Goal: Task Accomplishment & Management: Complete application form

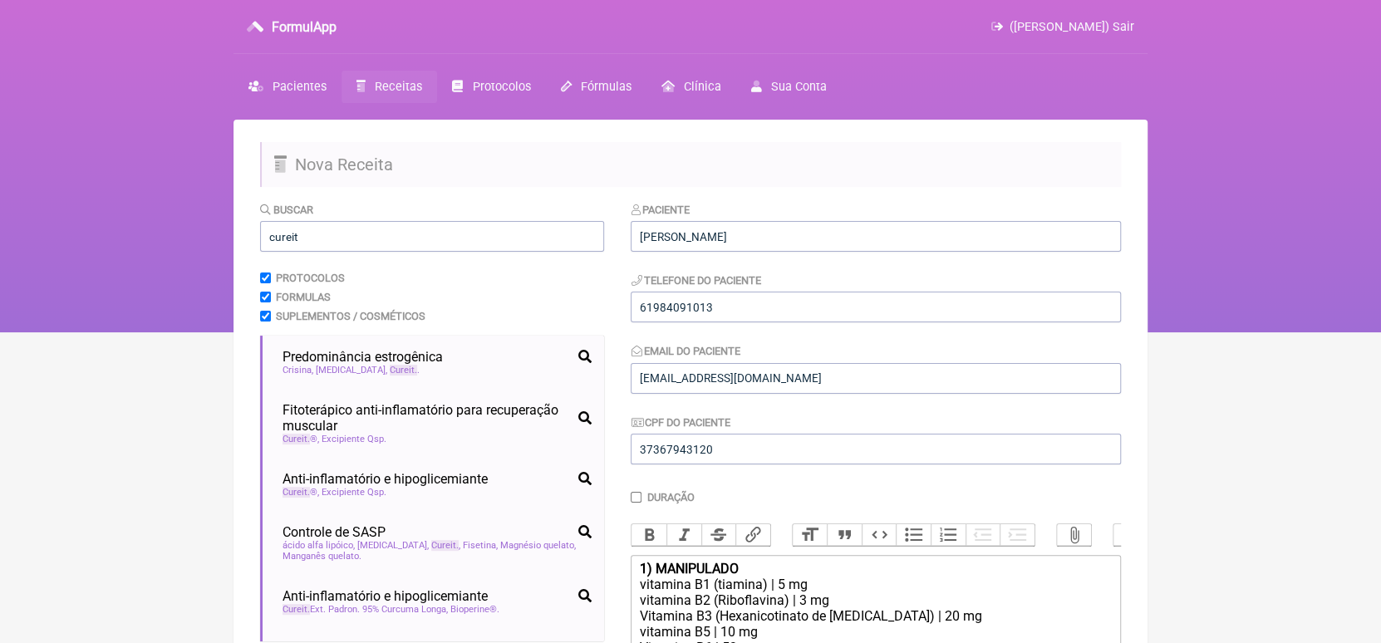
scroll to position [51, 0]
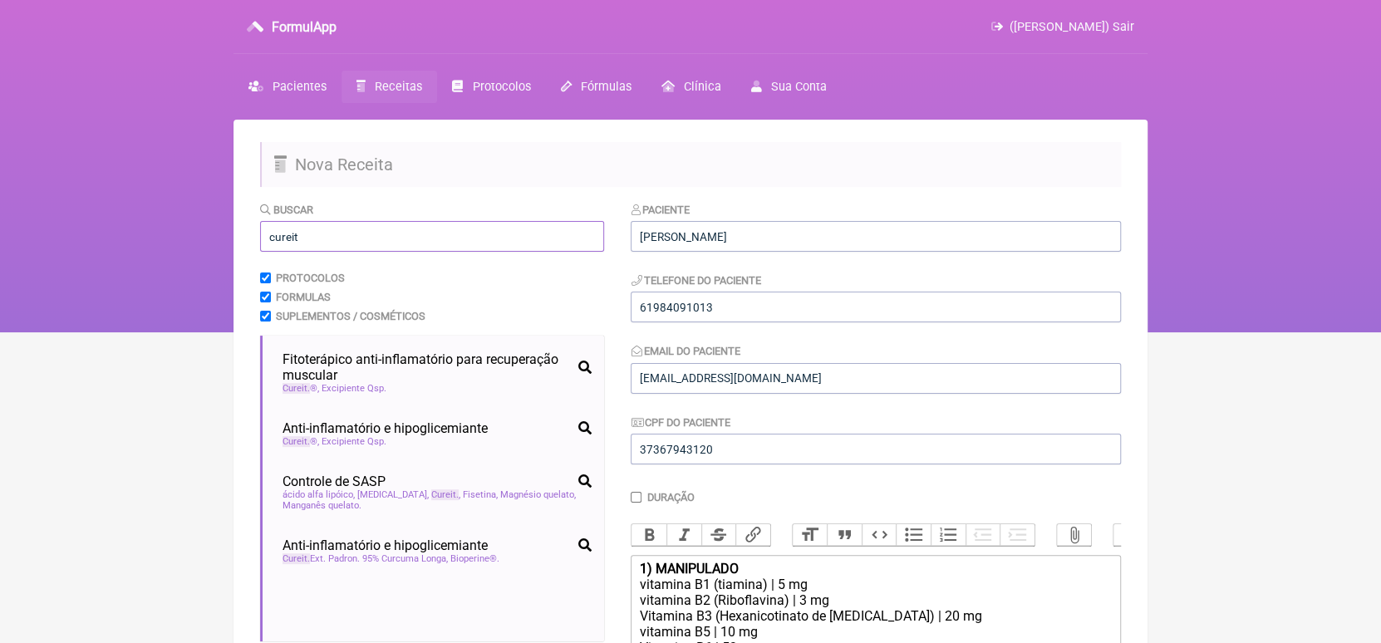
click at [407, 233] on input "cureit" at bounding box center [432, 236] width 344 height 31
type input "c"
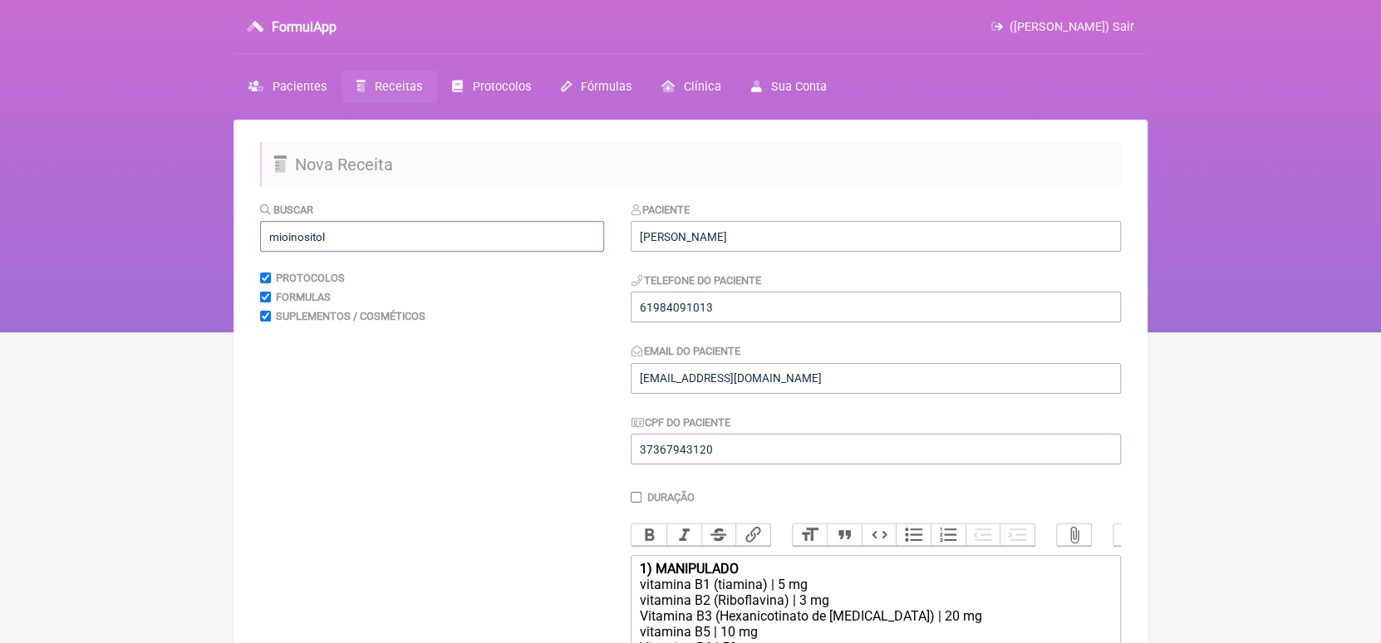
click at [279, 237] on input "mioinositol" at bounding box center [432, 236] width 344 height 31
click at [283, 239] on input "myoinositol" at bounding box center [432, 236] width 344 height 31
click at [364, 243] on input "mioinositol" at bounding box center [432, 236] width 344 height 31
click at [285, 237] on input "mioinositol" at bounding box center [432, 236] width 344 height 31
type input "mio-inositol"
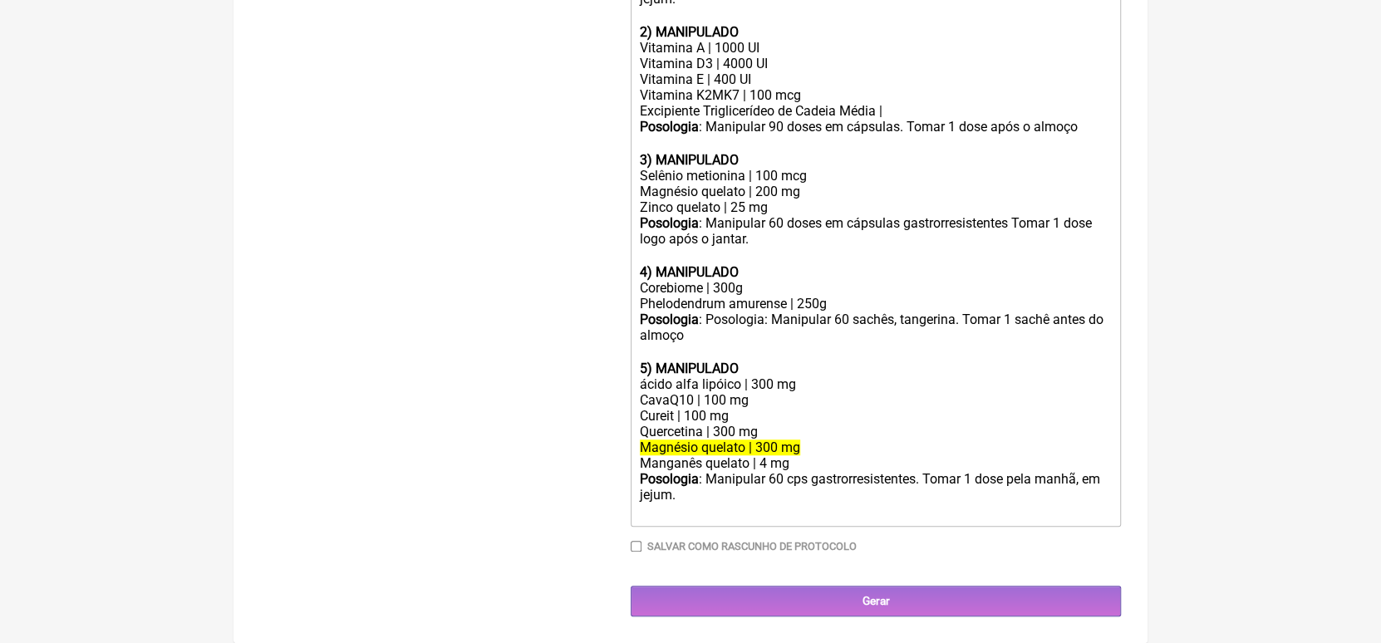
scroll to position [736, 0]
drag, startPoint x: 638, startPoint y: 379, endPoint x: 794, endPoint y: 377, distance: 155.4
click at [794, 377] on div "ácido alfa lipóico | 300 mg" at bounding box center [876, 384] width 472 height 16
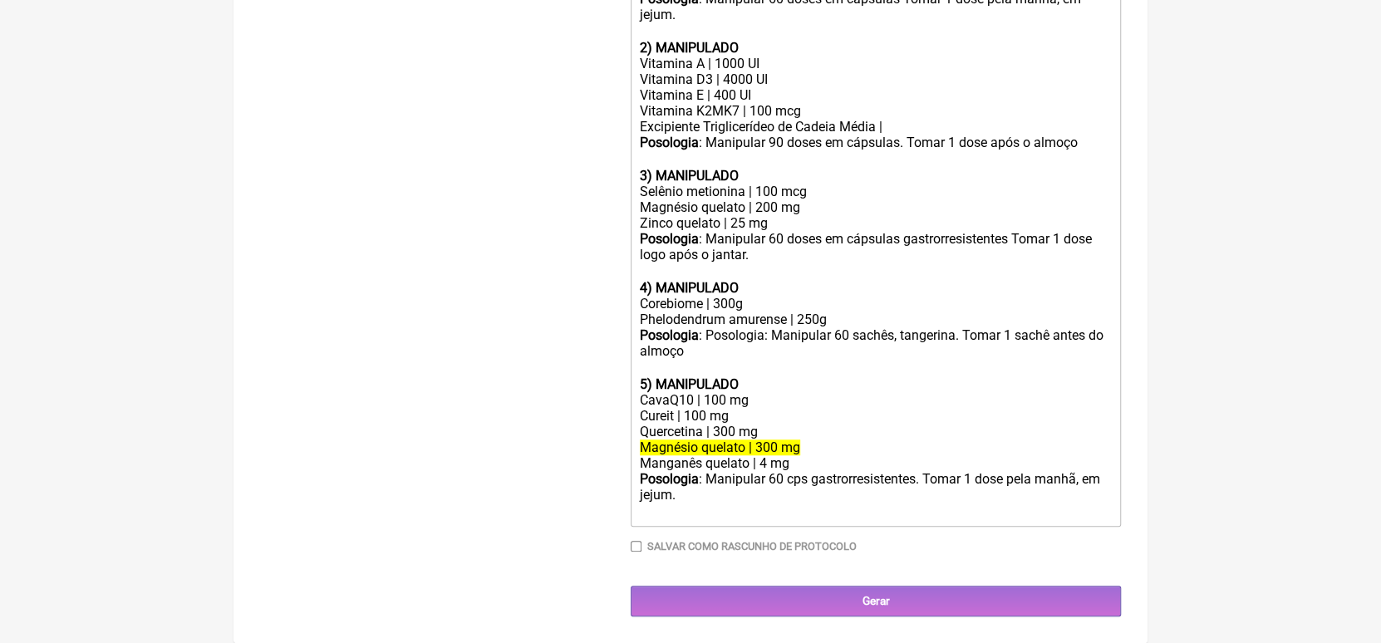
scroll to position [721, 0]
drag, startPoint x: 639, startPoint y: 445, endPoint x: 814, endPoint y: 446, distance: 175.4
click at [814, 446] on div "Magnésio quelato | 300 mg" at bounding box center [876, 448] width 472 height 16
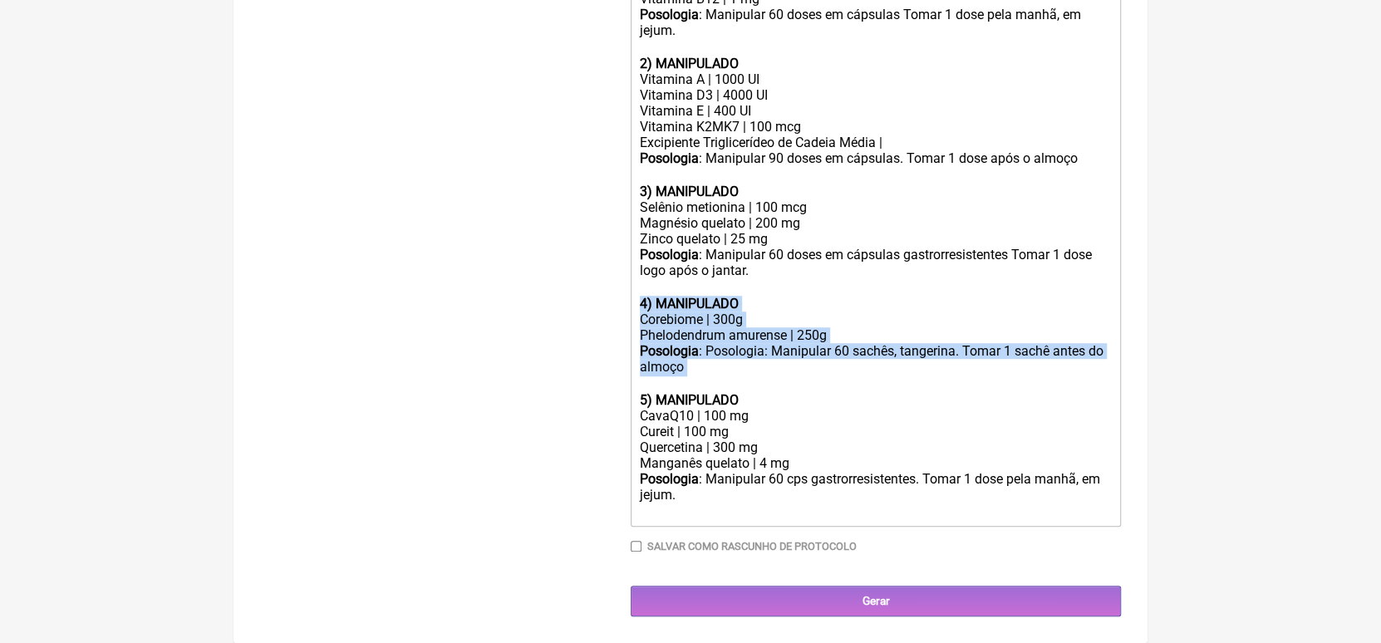
drag, startPoint x: 635, startPoint y: 296, endPoint x: 691, endPoint y: 361, distance: 85.5
click at [691, 361] on trix-editor "1) MANIPULADO vitamina B1 (tiamina) | 5 mg vitamina B2 (Riboflavina) | 3 mg Vit…" at bounding box center [876, 201] width 490 height 652
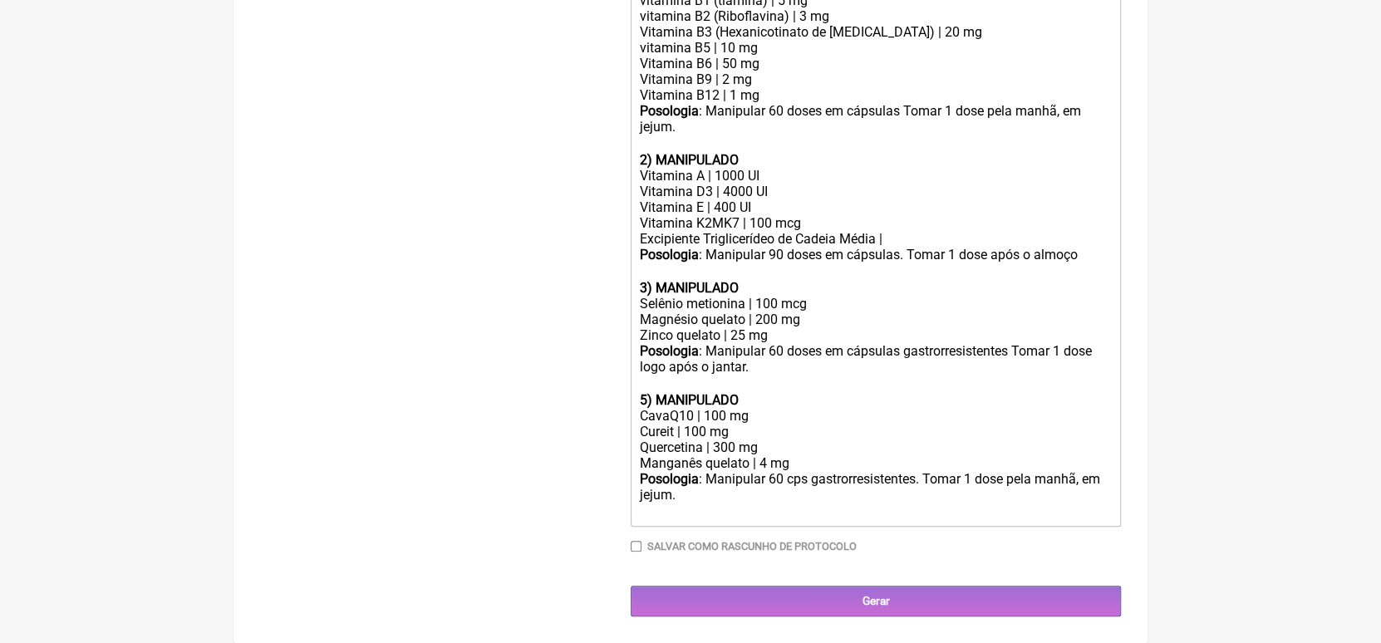
scroll to position [607, 0]
type trix-editor "<div><strong>1) MANIPULADO</strong></div><div>vitamina B1 (tiamina) | 5 mg</div…"
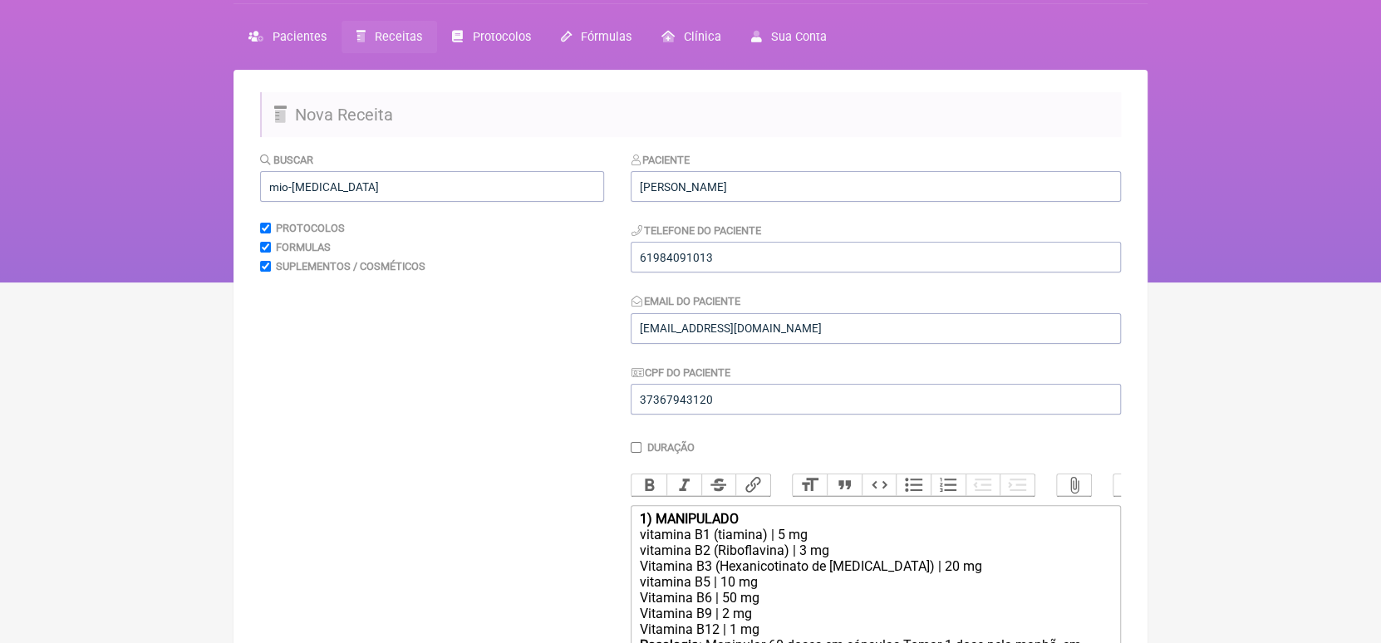
scroll to position [0, 0]
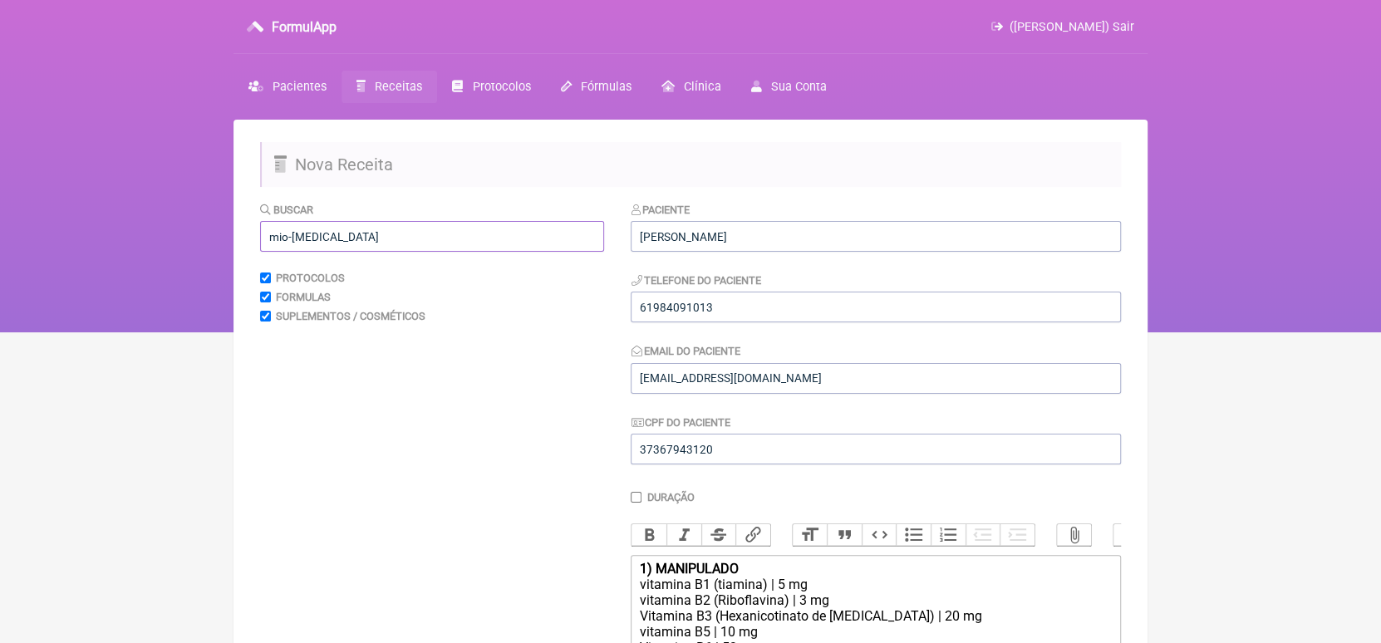
click at [544, 233] on input "mio-inositol" at bounding box center [432, 236] width 344 height 31
type input "m"
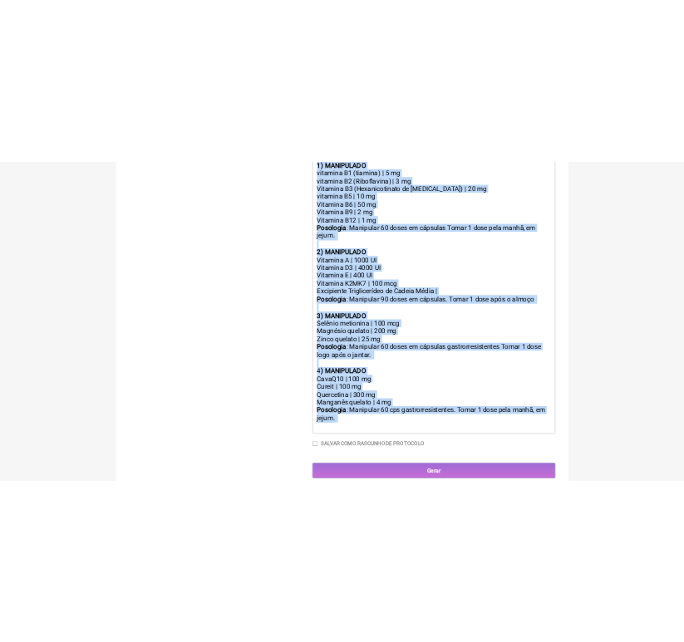
scroll to position [607, 0]
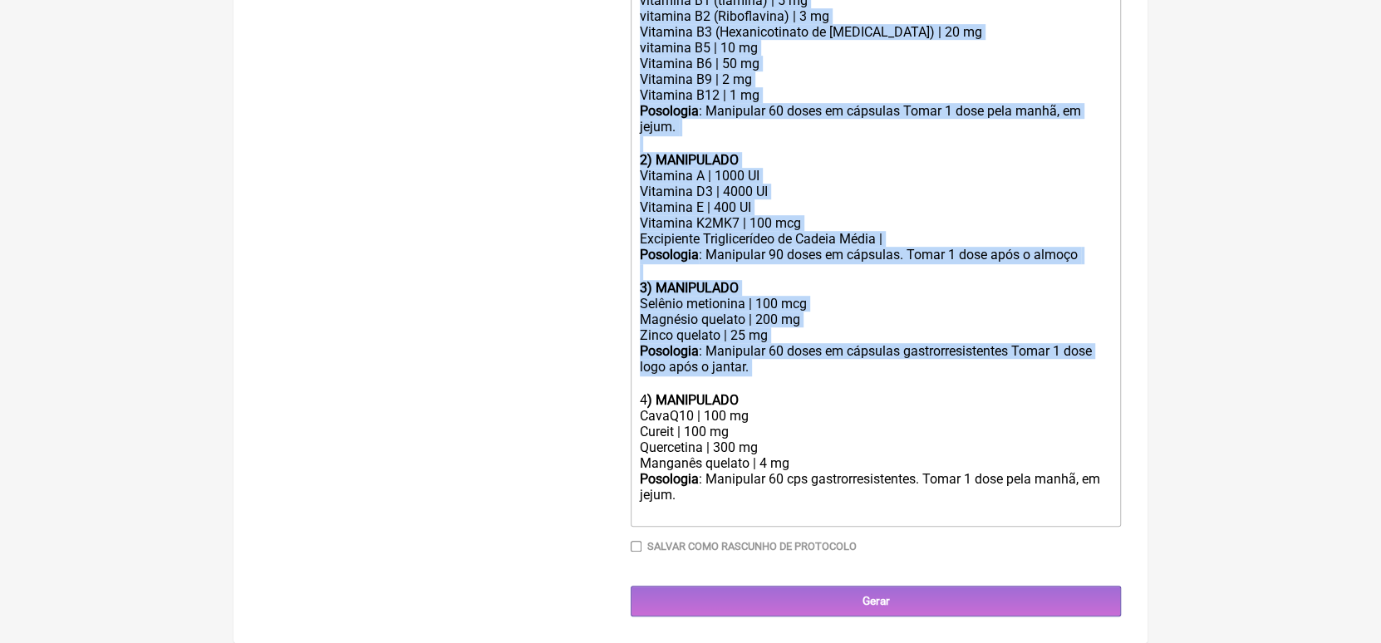
drag, startPoint x: 637, startPoint y: 91, endPoint x: 850, endPoint y: 372, distance: 352.4
click at [850, 372] on trix-editor "1) MANIPULADO vitamina B1 (tiamina) | 5 mg vitamina B2 (Riboflavina) | 3 mg Vit…" at bounding box center [876, 249] width 490 height 556
copy trix-editor "1) MANIPULADO vitamina B1 (tiamina) | 5 mg vitamina B2 (Riboflavina) | 3 mg Vit…"
click at [809, 60] on div "Vitamina B6 | 50 mg" at bounding box center [876, 64] width 472 height 16
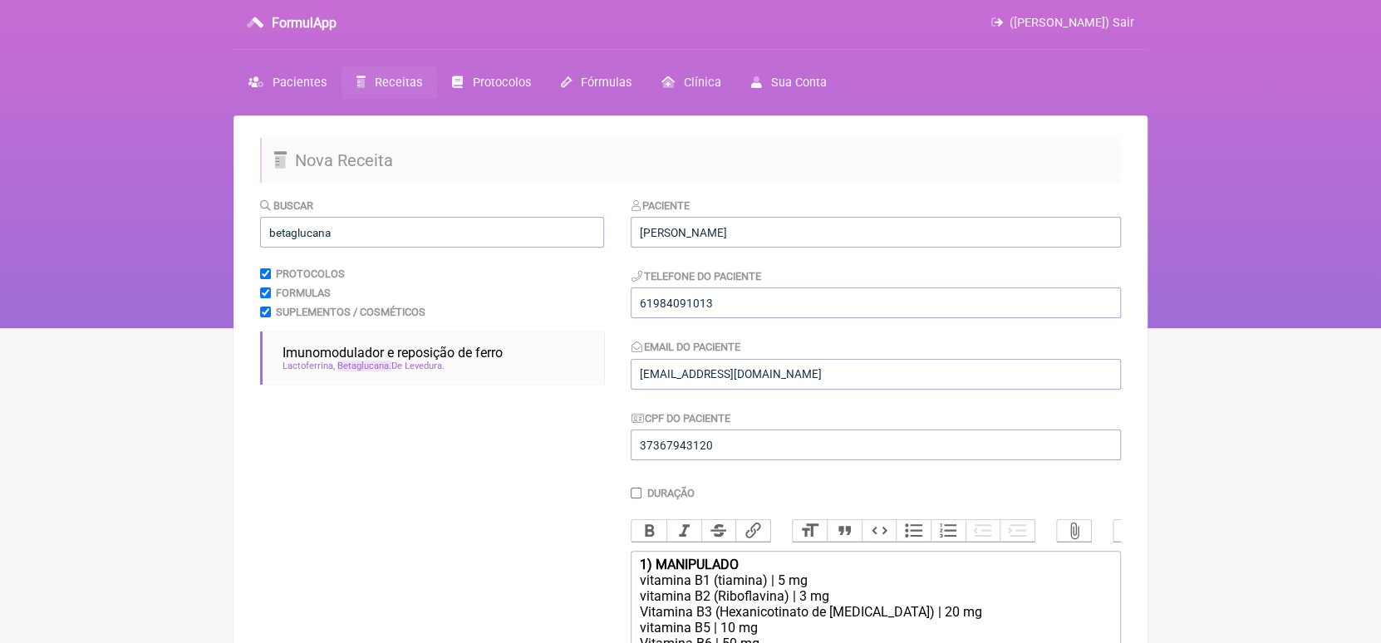
scroll to position [0, 0]
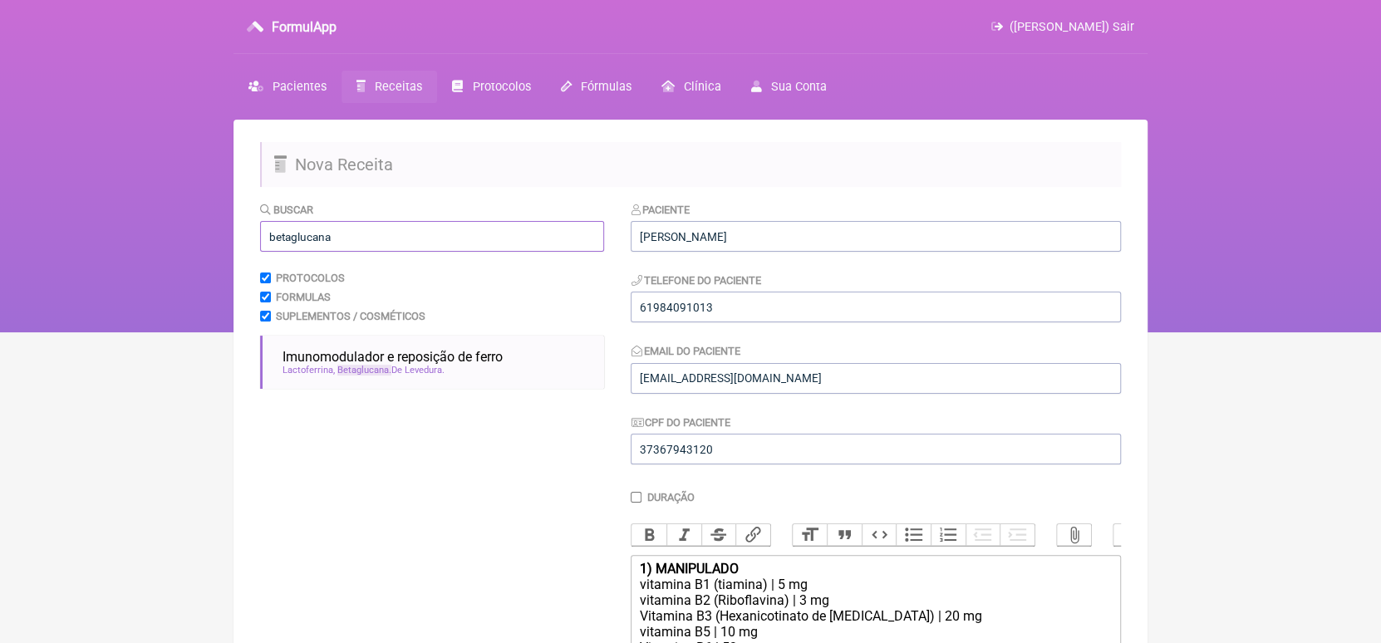
click at [439, 241] on input "betaglucana" at bounding box center [432, 236] width 344 height 31
type input "b"
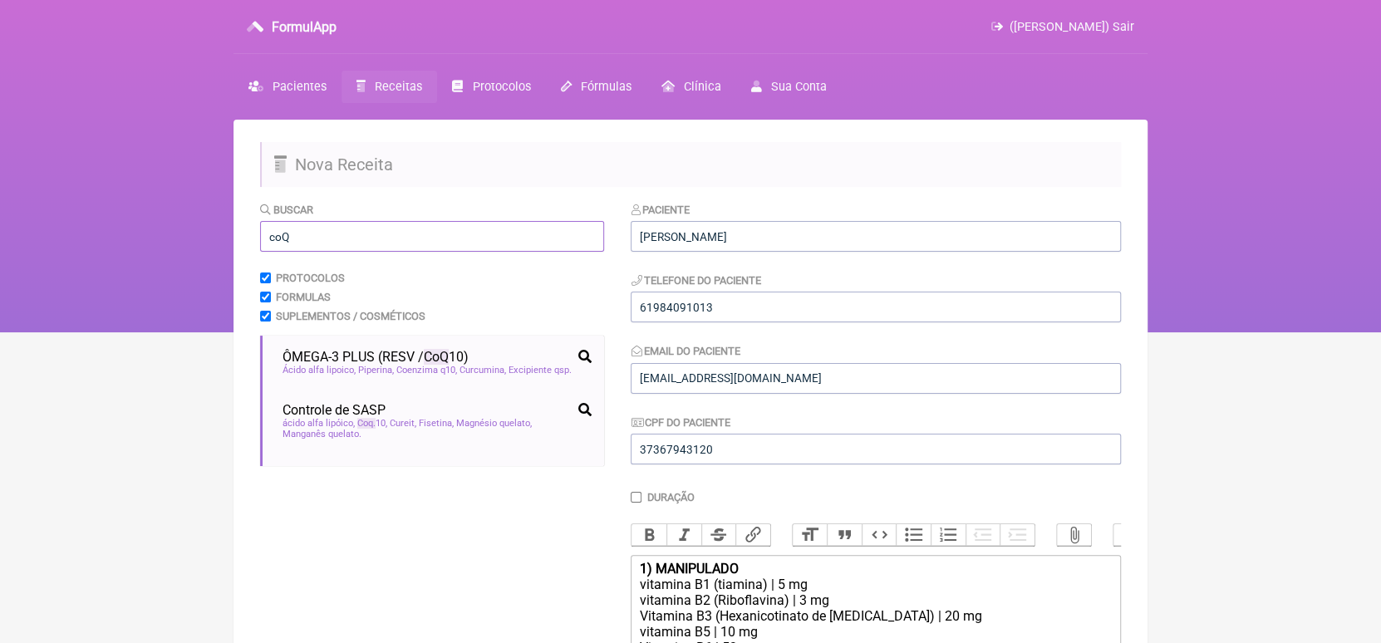
click at [382, 246] on input "coQ" at bounding box center [432, 236] width 344 height 31
type input "c"
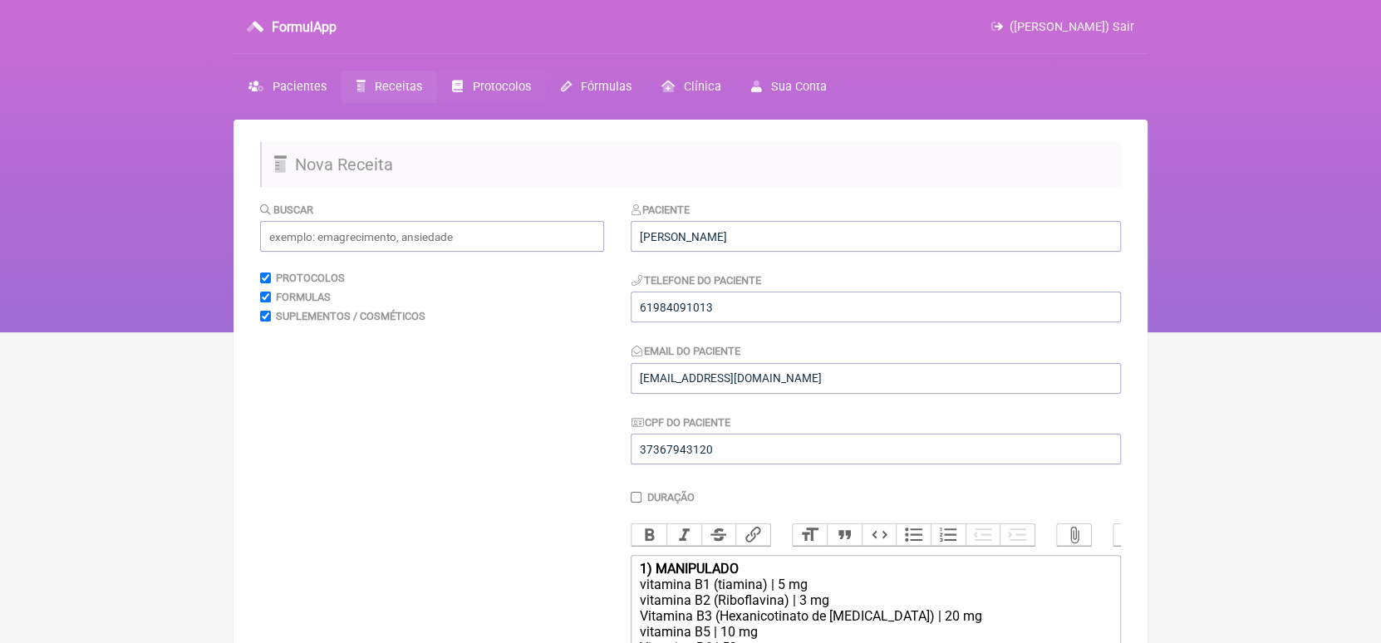
click at [484, 81] on span "Protocolos" at bounding box center [502, 87] width 58 height 14
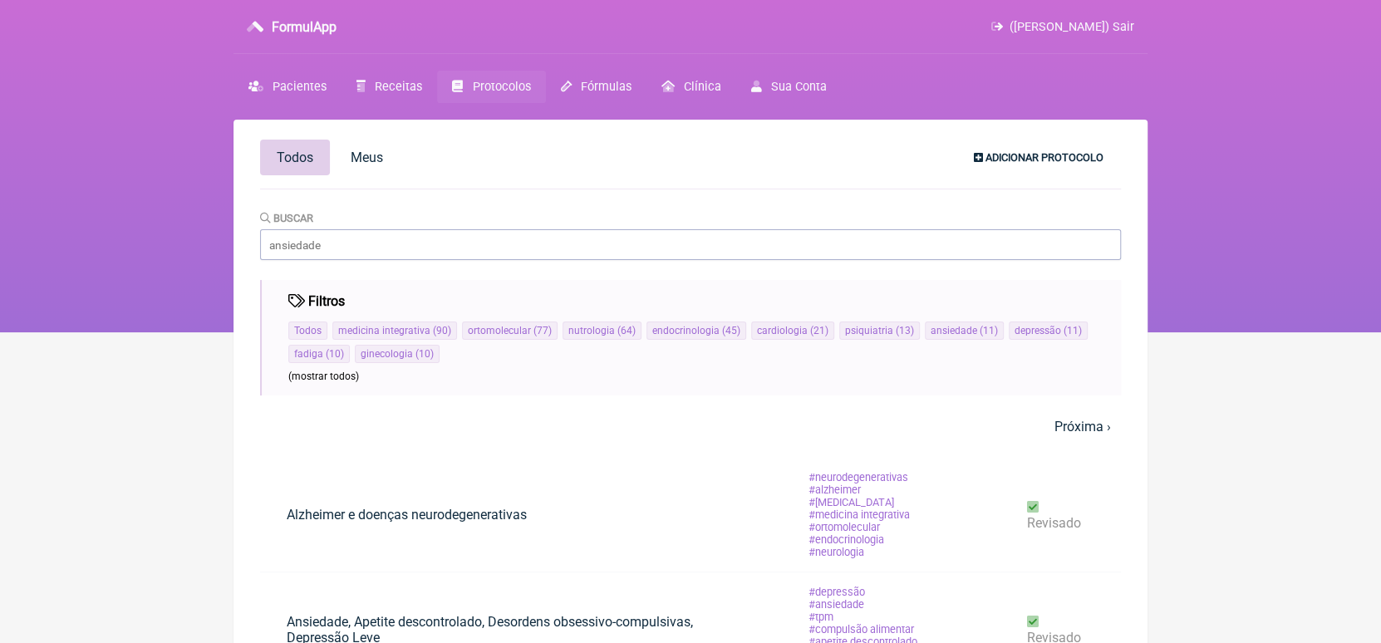
click at [1030, 152] on span "Adicionar Protocolo" at bounding box center [1045, 157] width 118 height 12
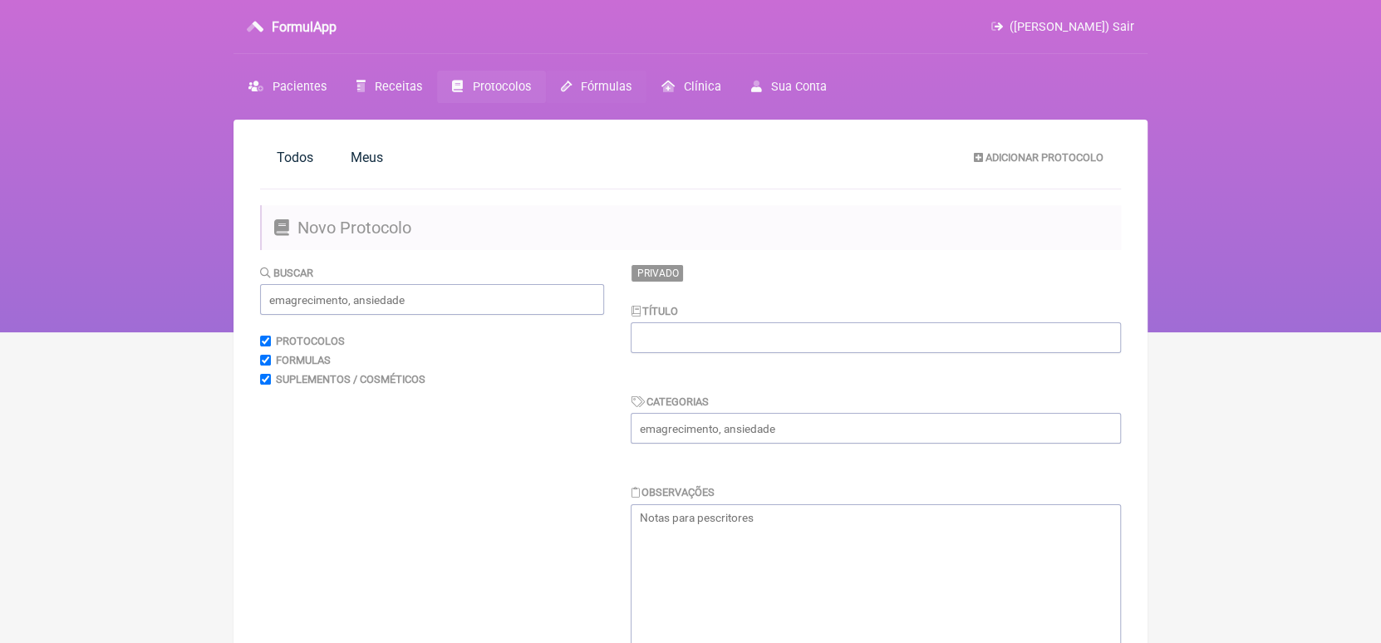
click at [590, 81] on span "Fórmulas" at bounding box center [606, 87] width 51 height 14
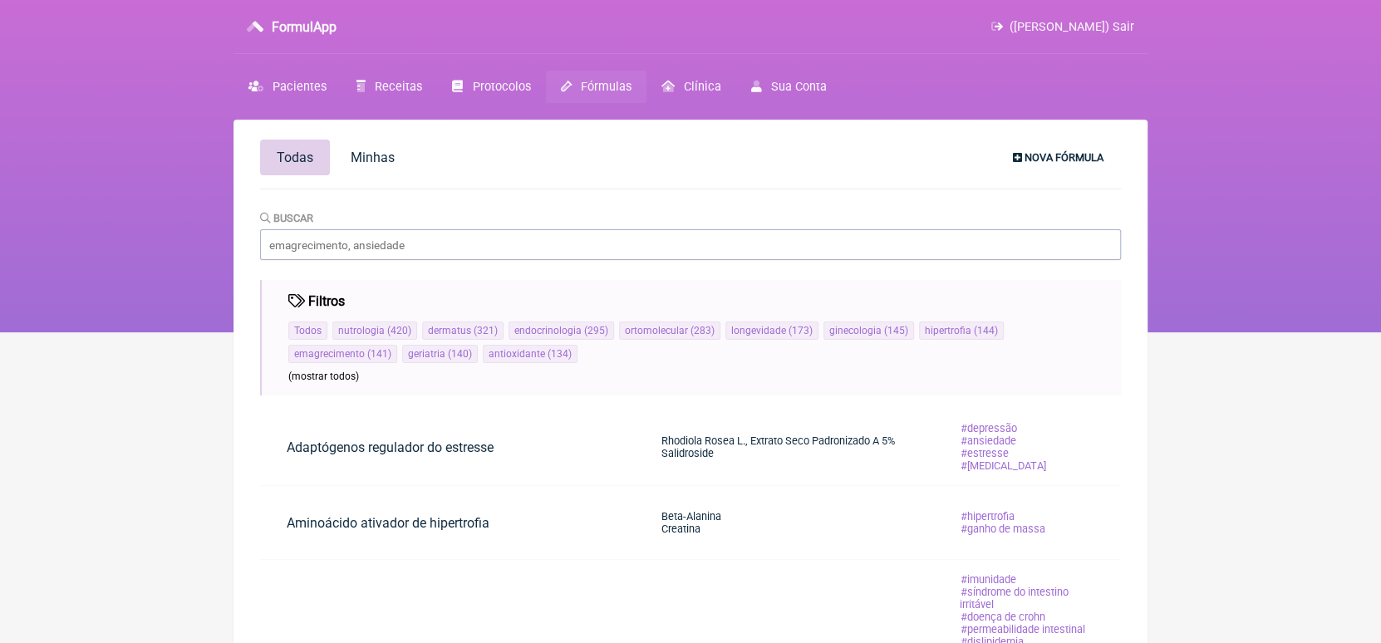
click at [1039, 155] on span "Nova Fórmula" at bounding box center [1064, 157] width 79 height 12
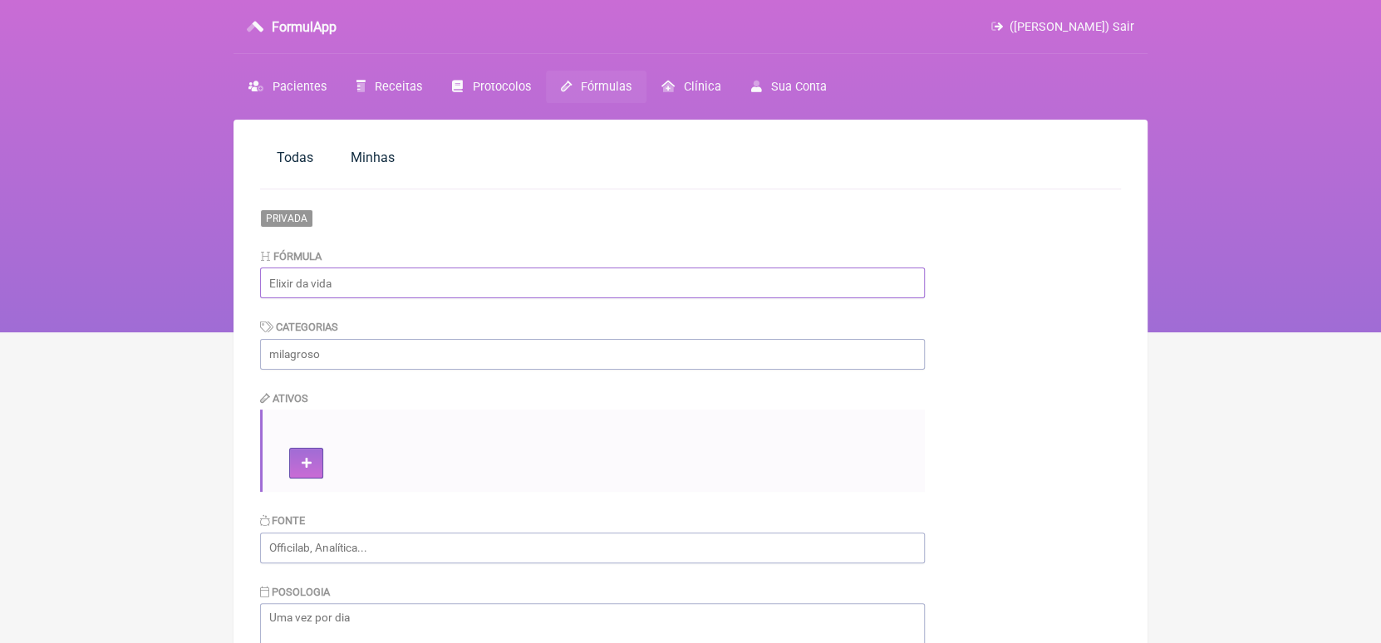
click at [398, 273] on input "text" at bounding box center [592, 283] width 665 height 31
type input "Resistência à insulina"
click at [371, 352] on input "text" at bounding box center [592, 354] width 665 height 31
type input "Microbiota e Resistência à insulina"
click at [302, 469] on icon at bounding box center [307, 464] width 10 height 12
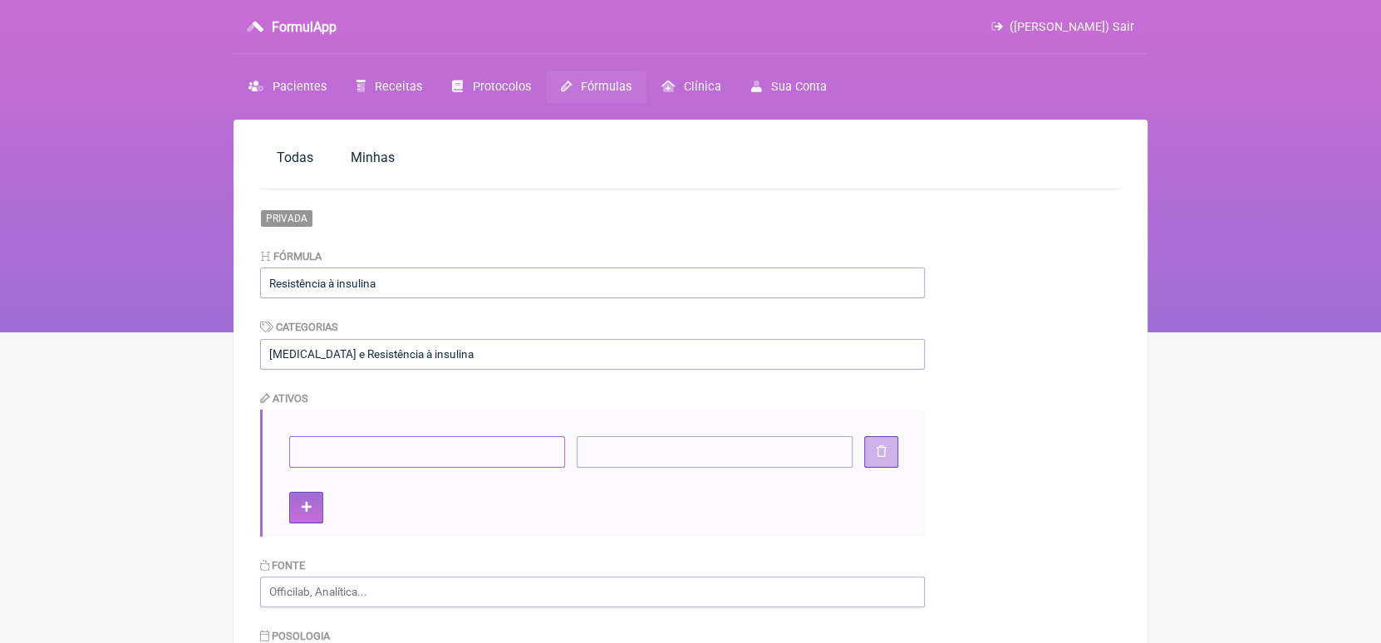
click at [316, 456] on input"] at bounding box center [427, 451] width 276 height 31
type input"] "Myo-inositol"
type input"] "2g"
click at [307, 499] on button at bounding box center [306, 507] width 34 height 31
click at [307, 499] on input"] at bounding box center [427, 496] width 276 height 31
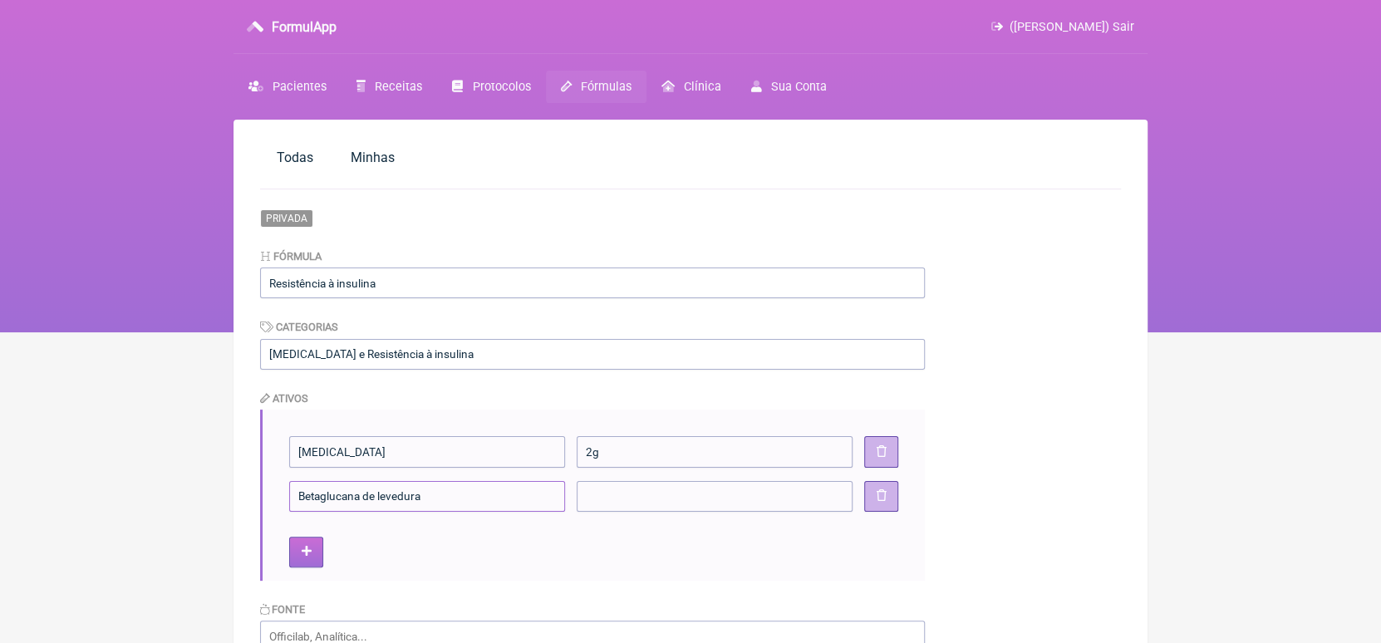
type input"] "Betaglucana de levedura"
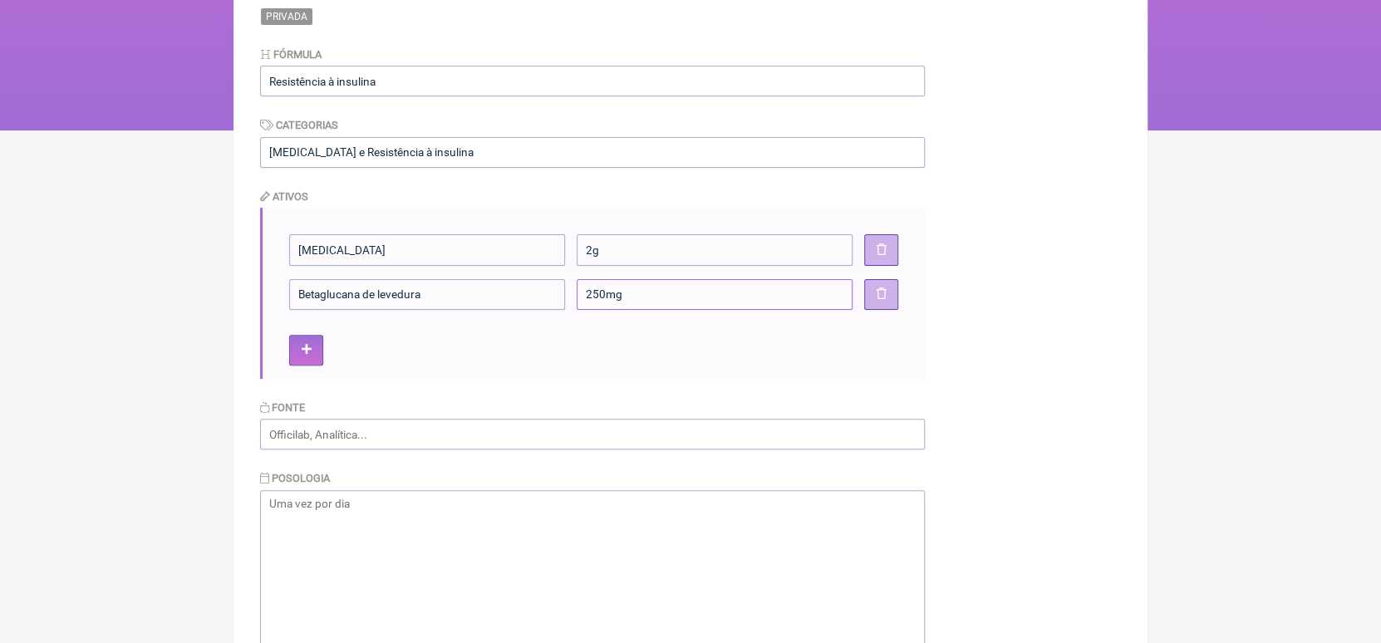
scroll to position [203, 0]
type input"] "250mg"
click at [288, 512] on textarea at bounding box center [592, 573] width 665 height 166
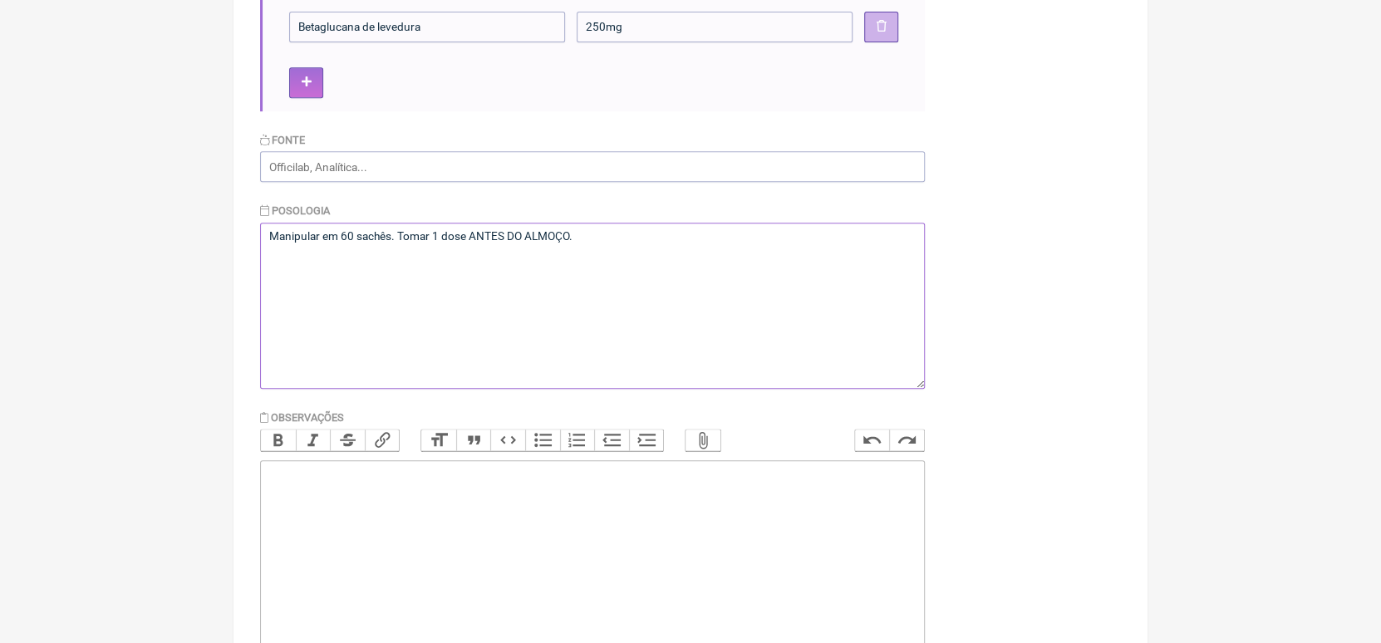
scroll to position [564, 0]
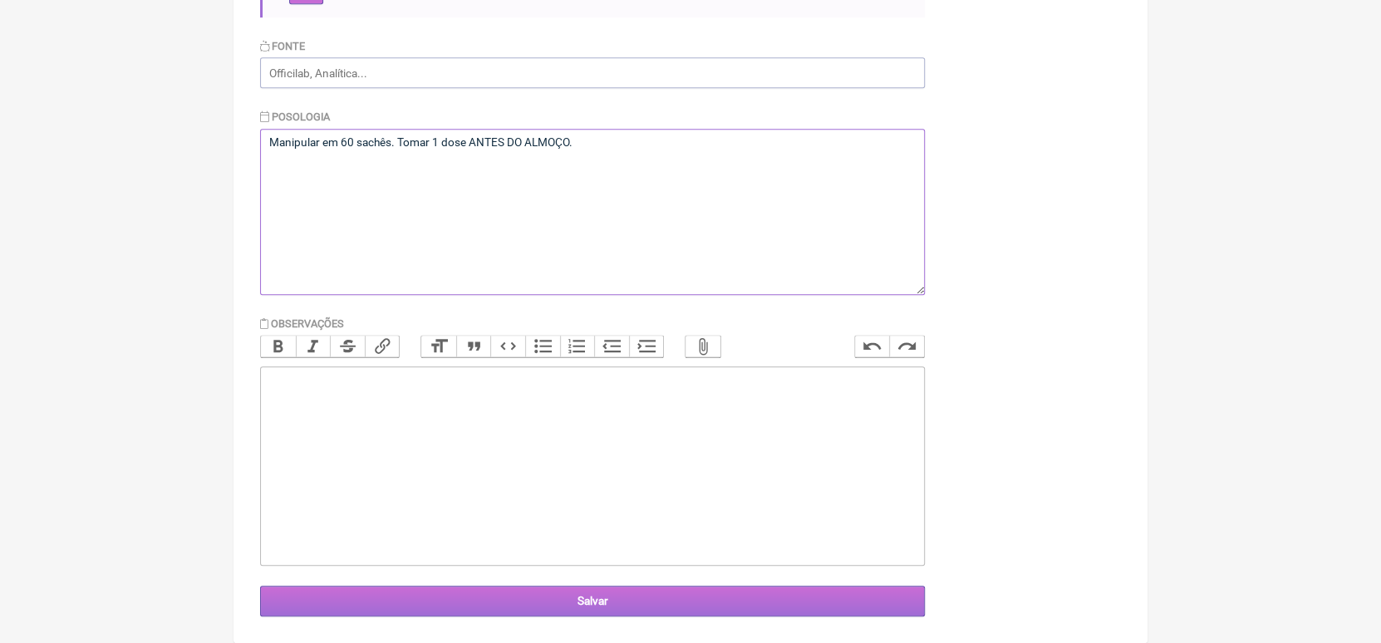
type textarea "Manipular em 60 sachês. Tomar 1 dose ANTES DO ALMOÇO."
click at [596, 596] on input "Salvar" at bounding box center [592, 601] width 665 height 31
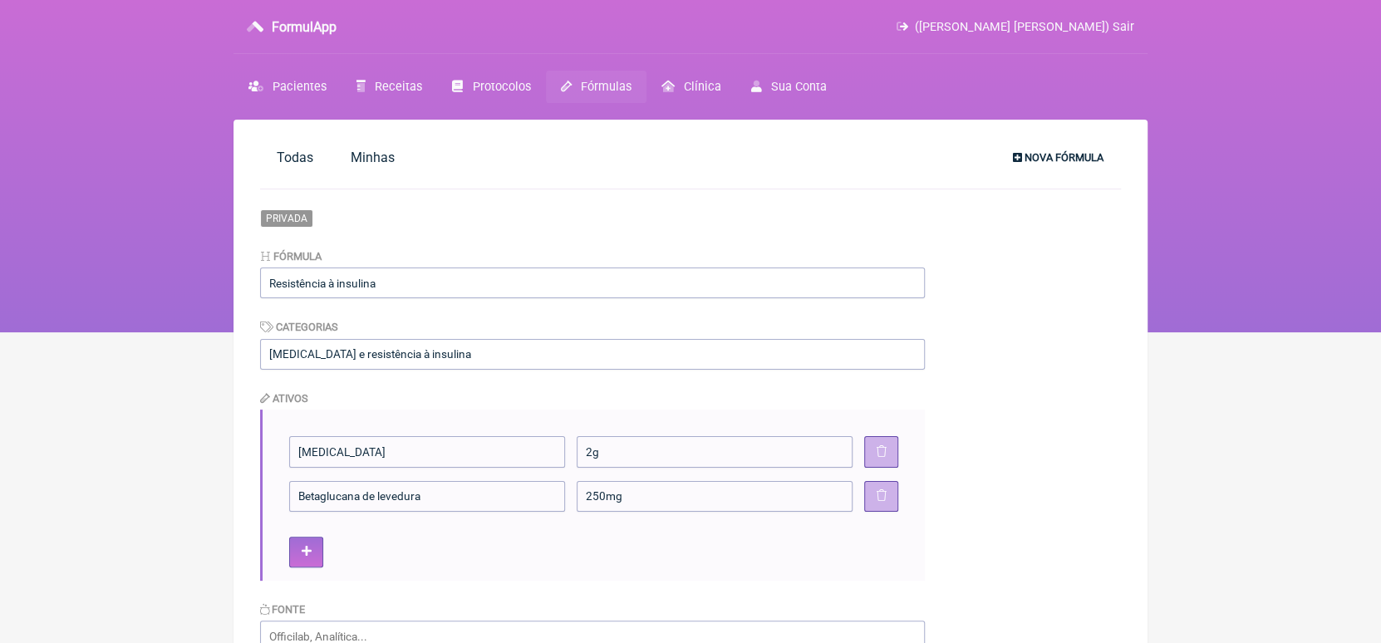
click at [1056, 156] on span "Nova Fórmula" at bounding box center [1064, 157] width 79 height 12
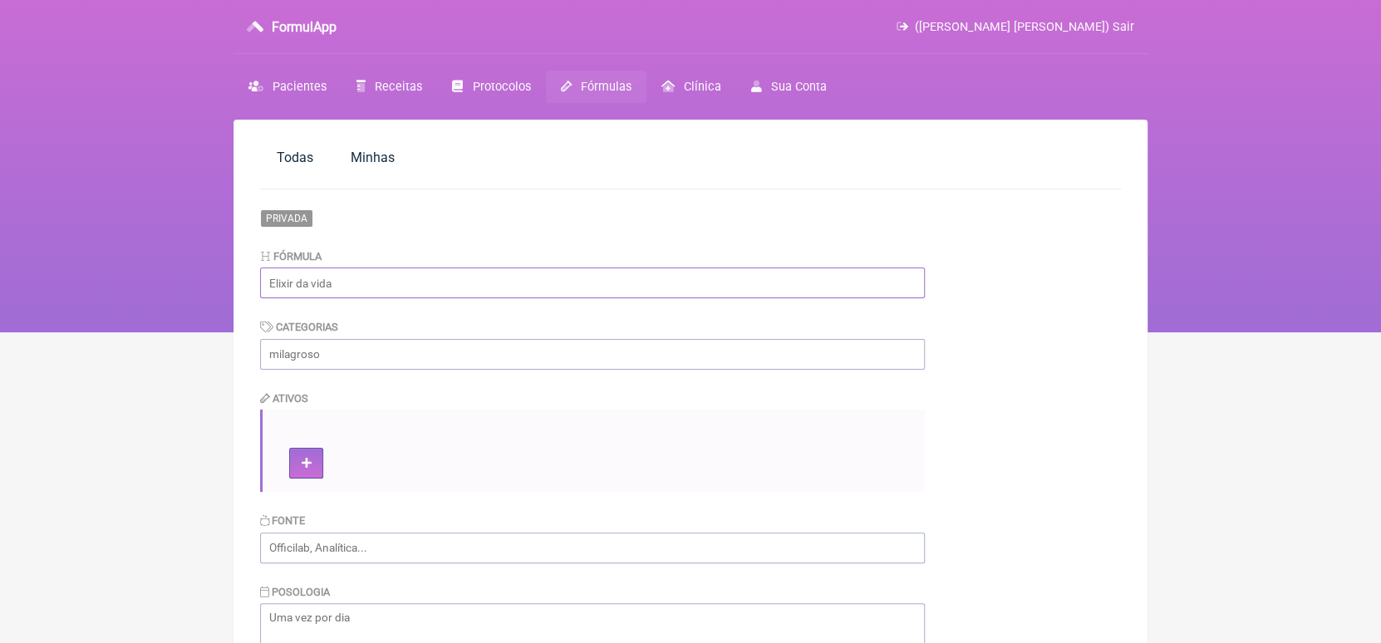
click at [381, 288] on input "text" at bounding box center [592, 283] width 665 height 31
type input "Energia"
click at [384, 345] on input "text" at bounding box center [592, 354] width 665 height 31
type input "Fadiga"
click at [306, 465] on icon at bounding box center [307, 464] width 10 height 12
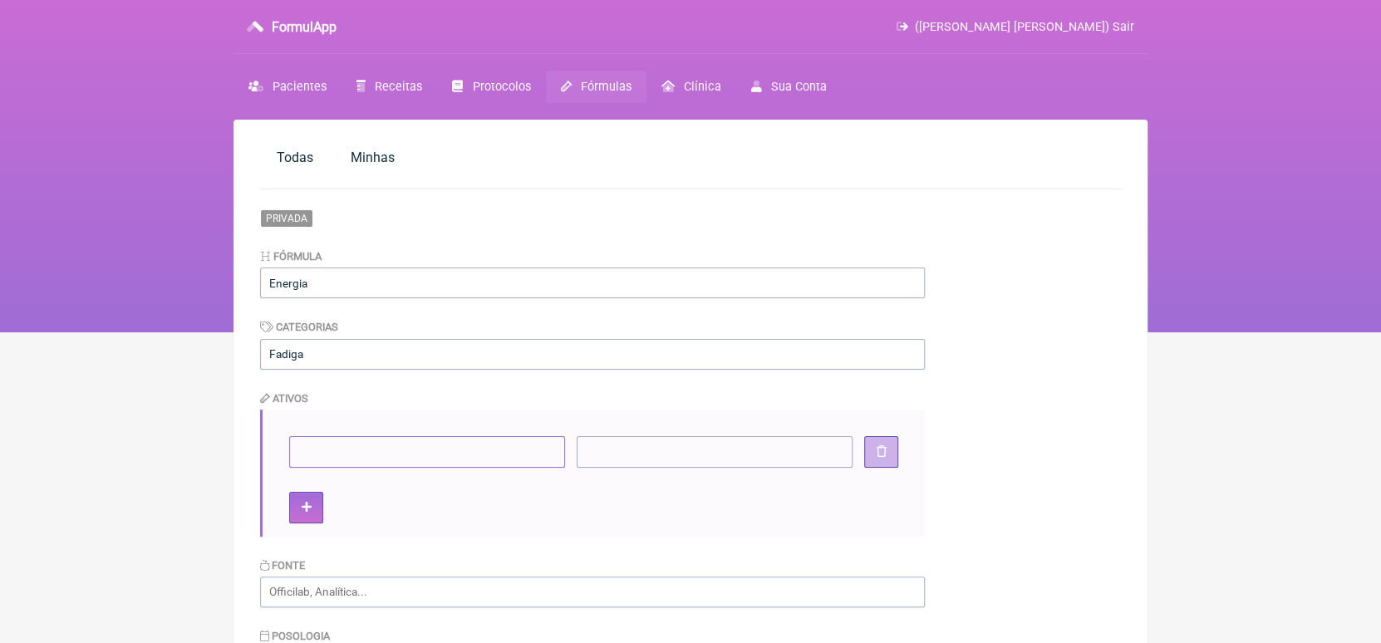
click at [311, 460] on input"] at bounding box center [427, 451] width 276 height 31
type input"] "CavaQ10"
click at [629, 449] on input"] at bounding box center [715, 451] width 276 height 31
type input"] "150mg"
click at [311, 515] on button at bounding box center [306, 507] width 34 height 31
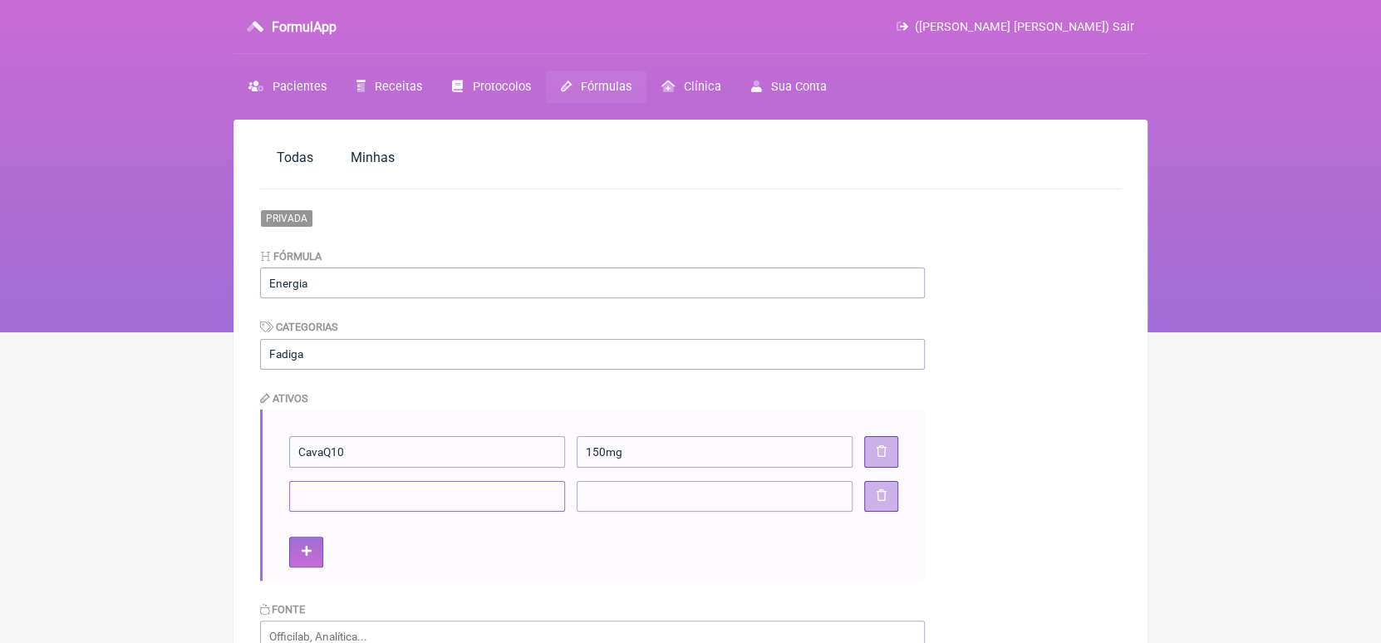
click at [310, 493] on input"] at bounding box center [427, 496] width 276 height 31
type input"] "NAC"
click at [588, 492] on input"] at bounding box center [715, 496] width 276 height 31
type input"] "600 mg"
click at [605, 450] on input"] "150mg" at bounding box center [715, 451] width 276 height 31
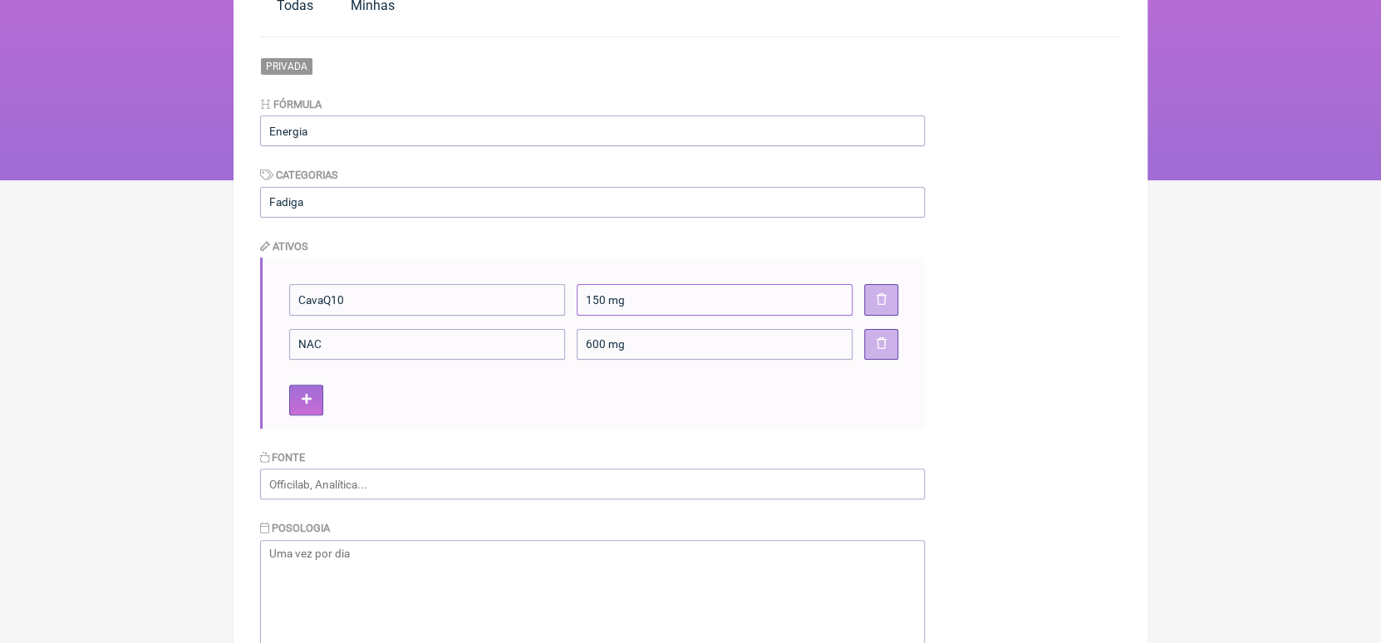
scroll to position [160, 0]
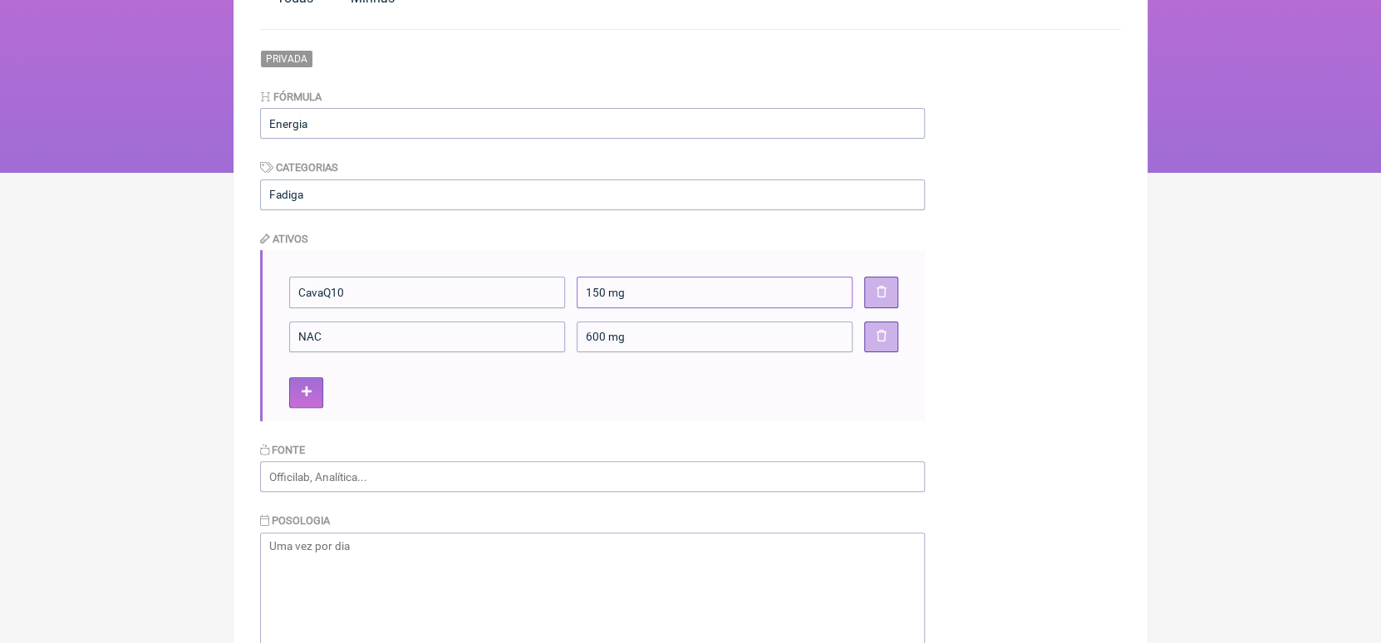
type input"] "150 mg"
click at [341, 551] on textarea at bounding box center [592, 616] width 665 height 166
click at [487, 554] on textarea "Manipular 60 doses em cps" at bounding box center [592, 616] width 665 height 166
type textarea "Manipular 60 doses em cps . Tomar 1 dose pela manhã"
click at [303, 391] on icon at bounding box center [307, 392] width 10 height 12
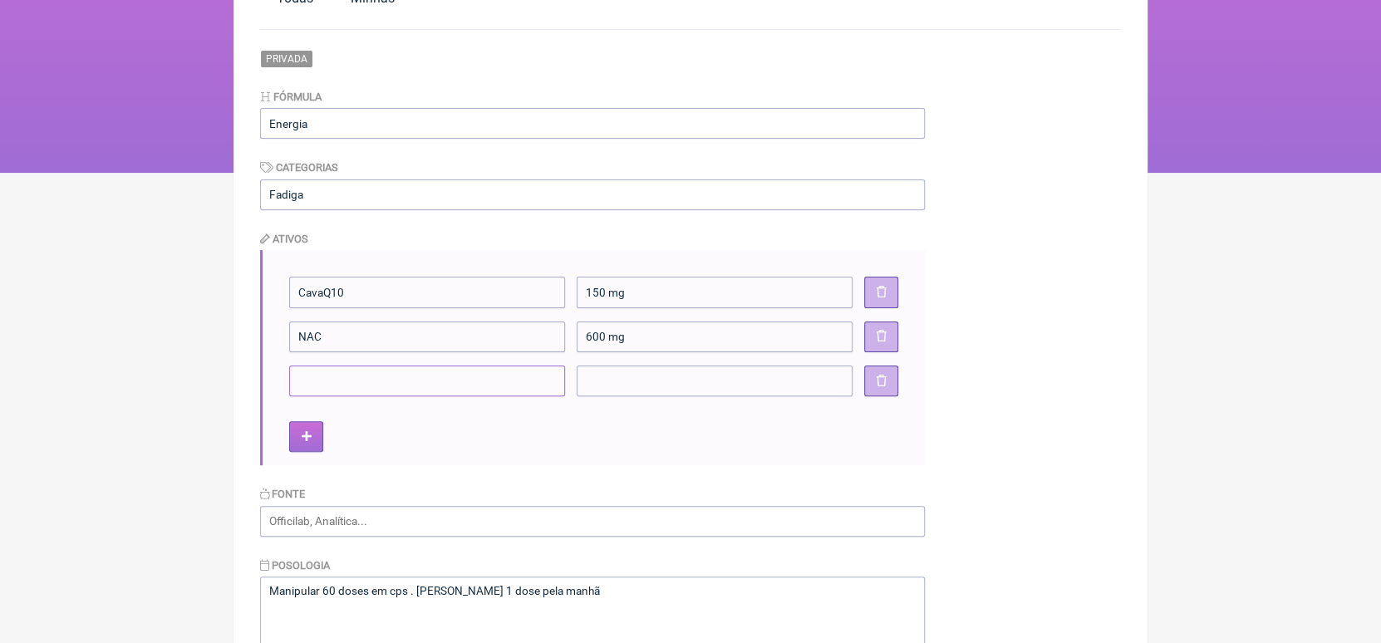
click at [303, 391] on input"] at bounding box center [427, 381] width 276 height 31
paste input"] "Excipiente Triglicerídeo de Cadeia Média"
type input"] "Excipiente Triglicerídeo de Cadeia Média"
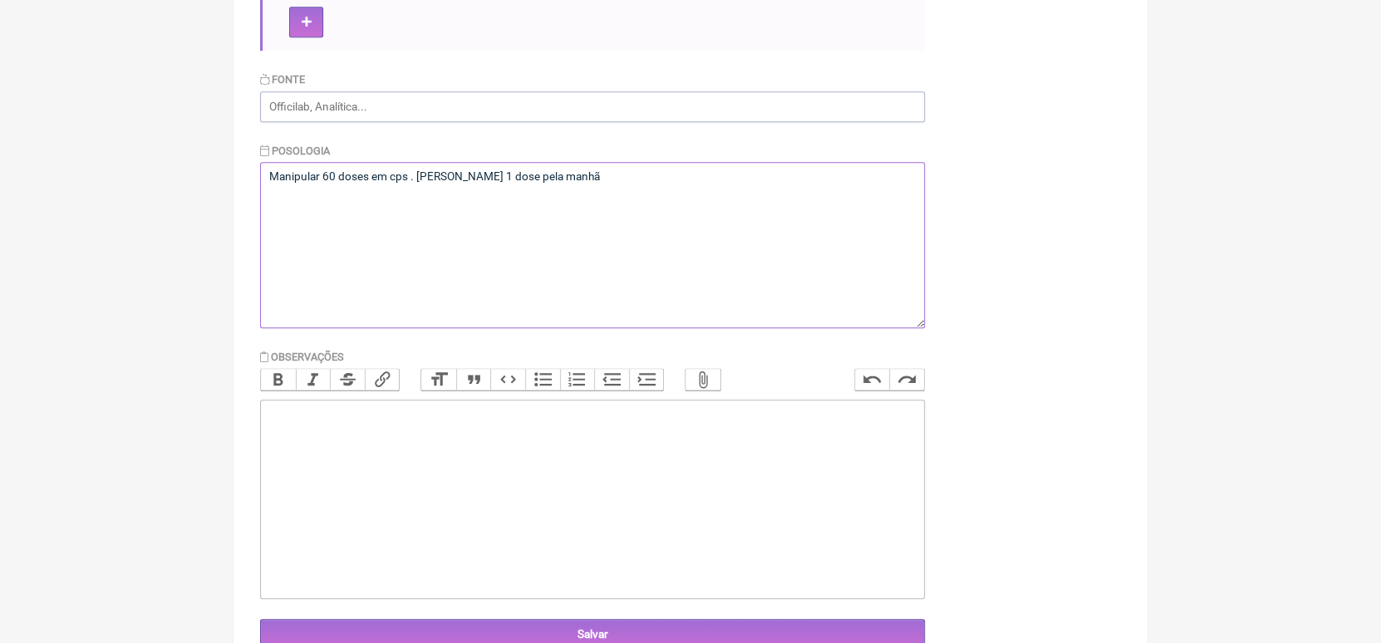
scroll to position [579, 0]
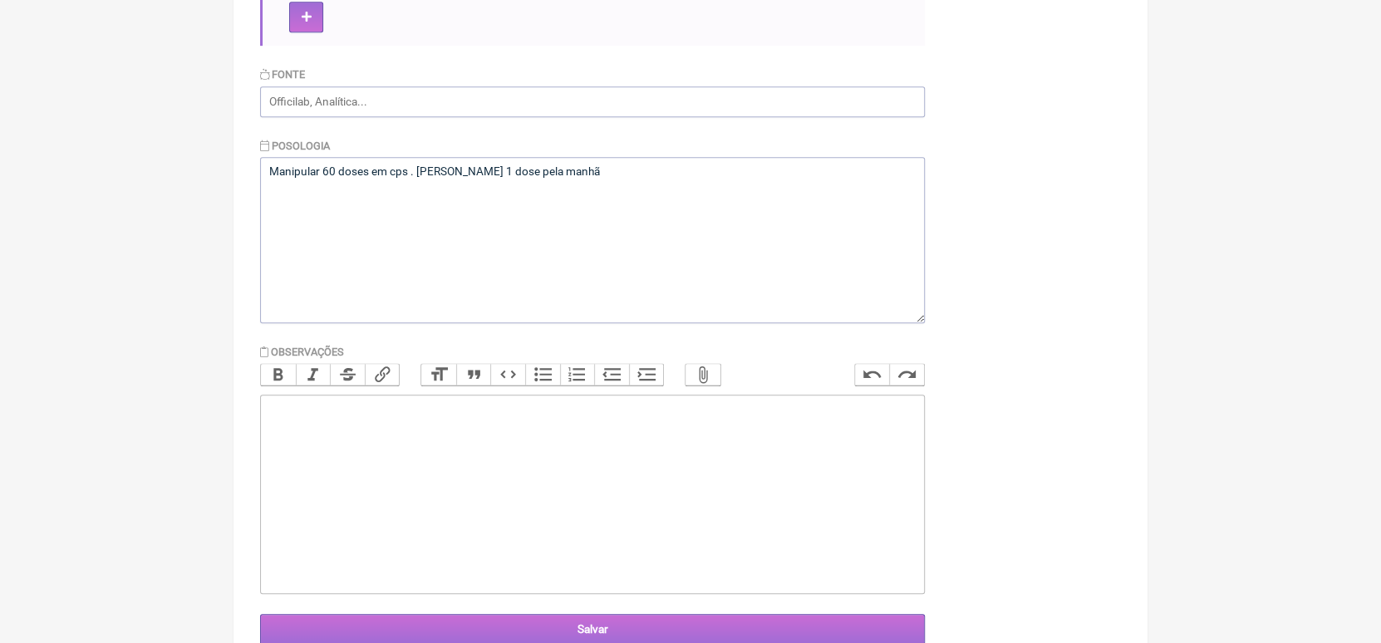
click at [608, 628] on input "Salvar" at bounding box center [592, 629] width 665 height 31
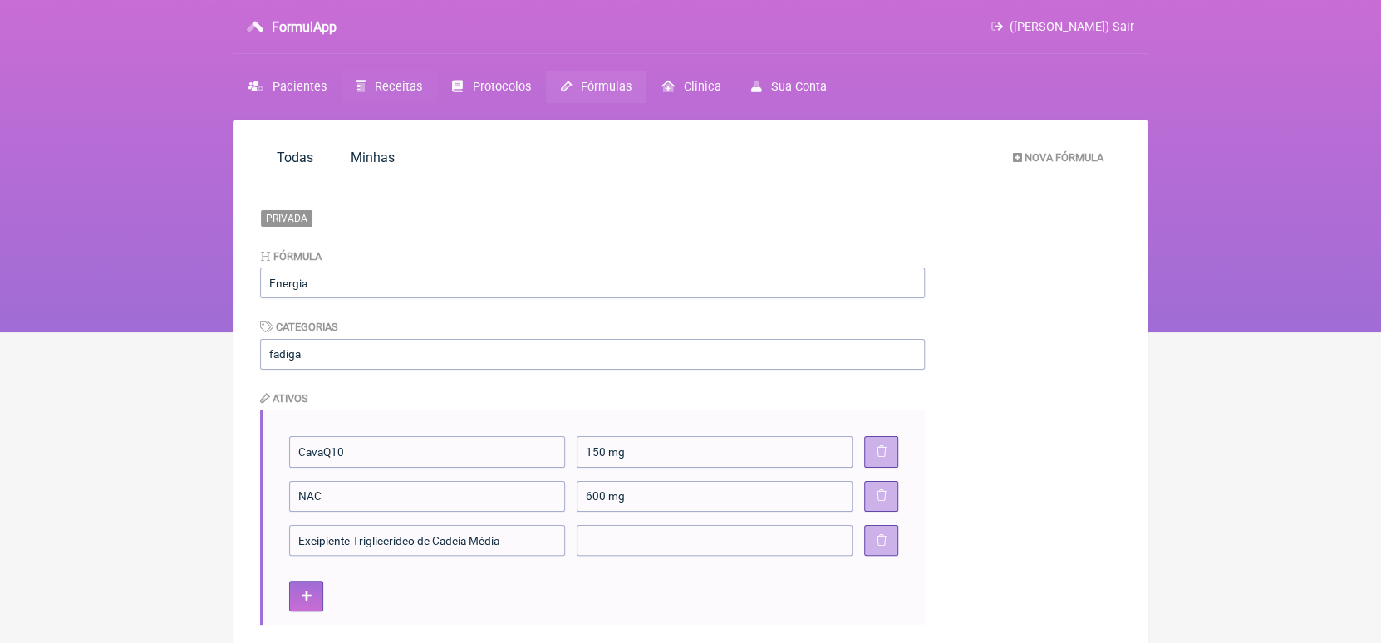
click at [383, 85] on span "Receitas" at bounding box center [398, 87] width 47 height 14
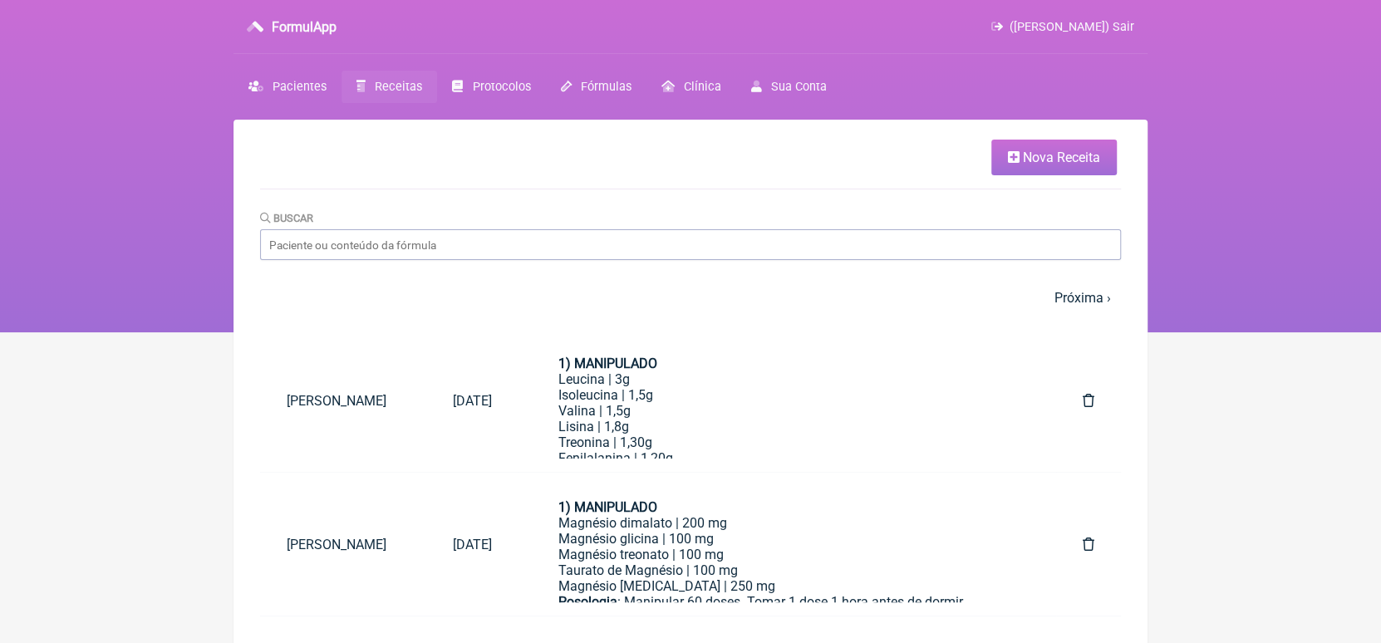
click at [1070, 153] on span "Nova Receita" at bounding box center [1061, 158] width 77 height 16
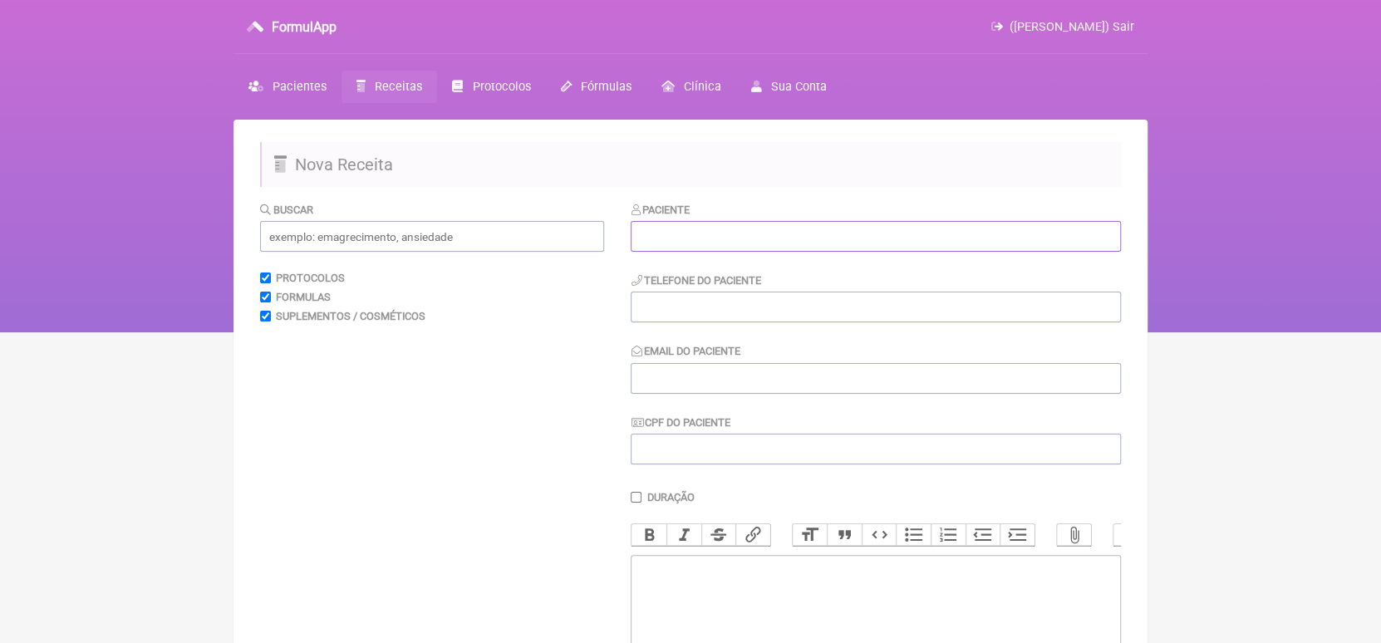
click at [664, 234] on input "text" at bounding box center [876, 236] width 490 height 31
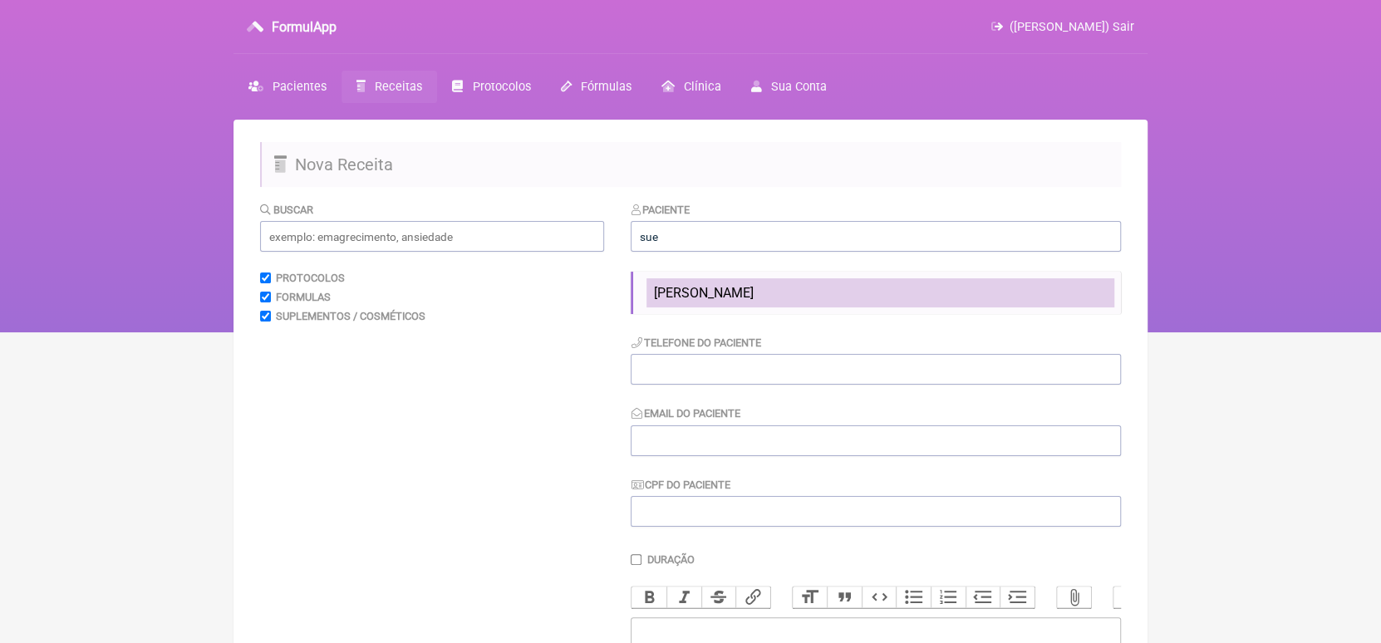
click at [683, 293] on span "[PERSON_NAME]" at bounding box center [703, 293] width 100 height 16
type input "[PERSON_NAME]"
type input "61984091013"
type input "[EMAIL_ADDRESS][DOMAIN_NAME]"
type input "37367943120"
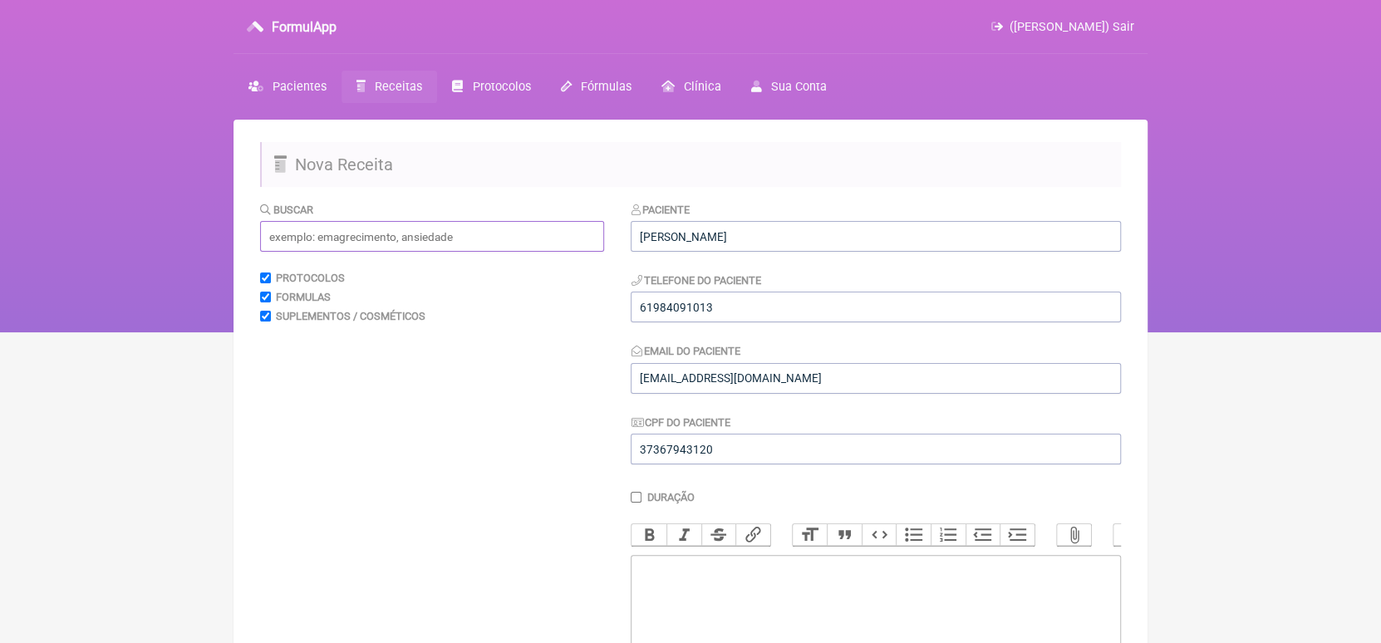
click at [472, 246] on input "text" at bounding box center [432, 236] width 344 height 31
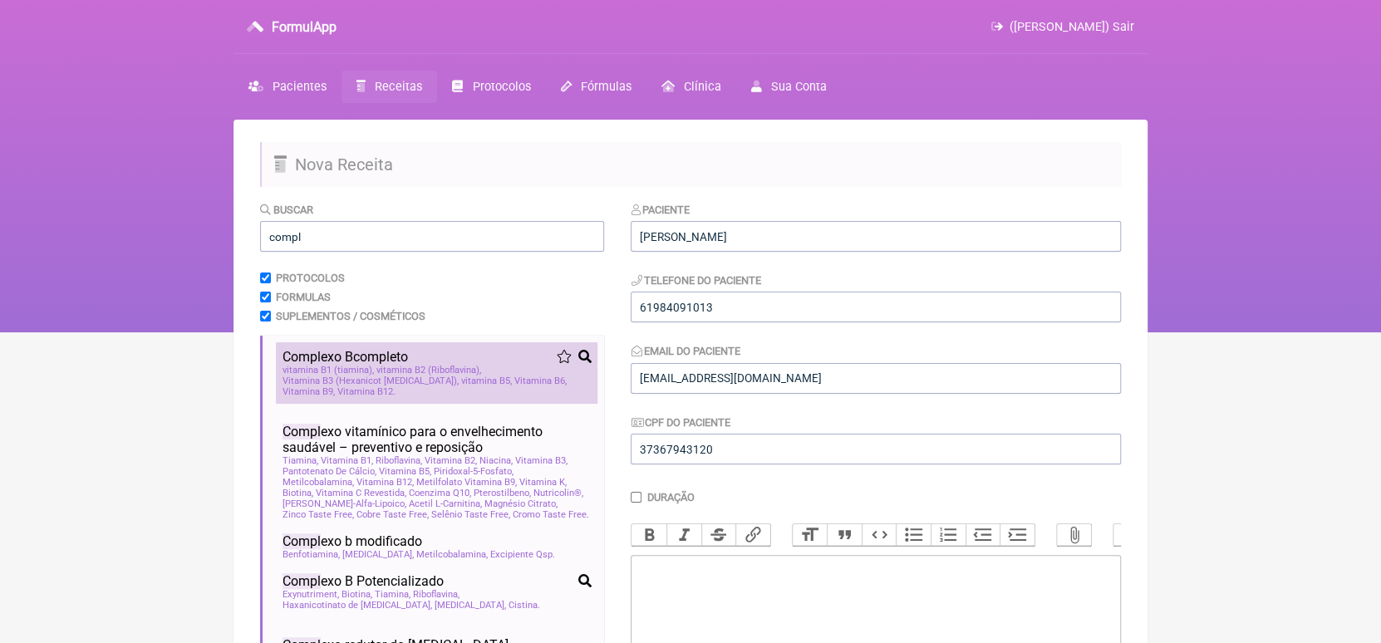
click at [409, 372] on span "vitamina B2 (Riboflavina)" at bounding box center [428, 370] width 105 height 11
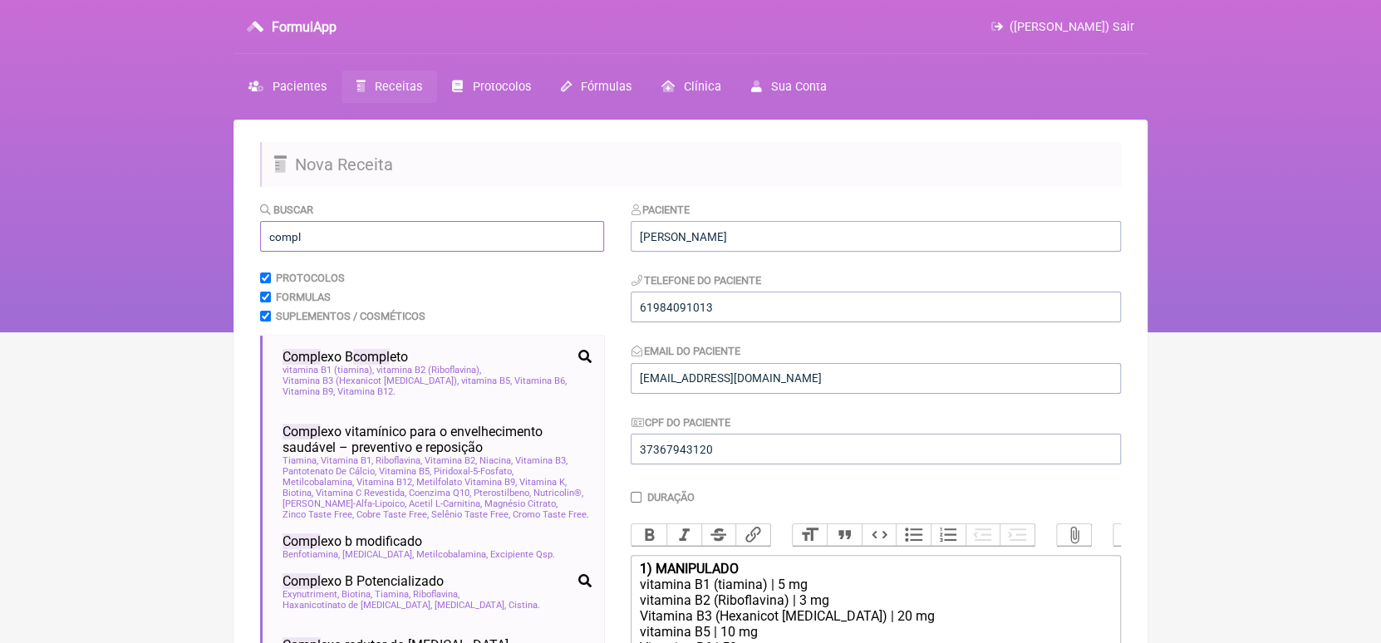
click at [401, 241] on input "compl" at bounding box center [432, 236] width 344 height 31
type input "c"
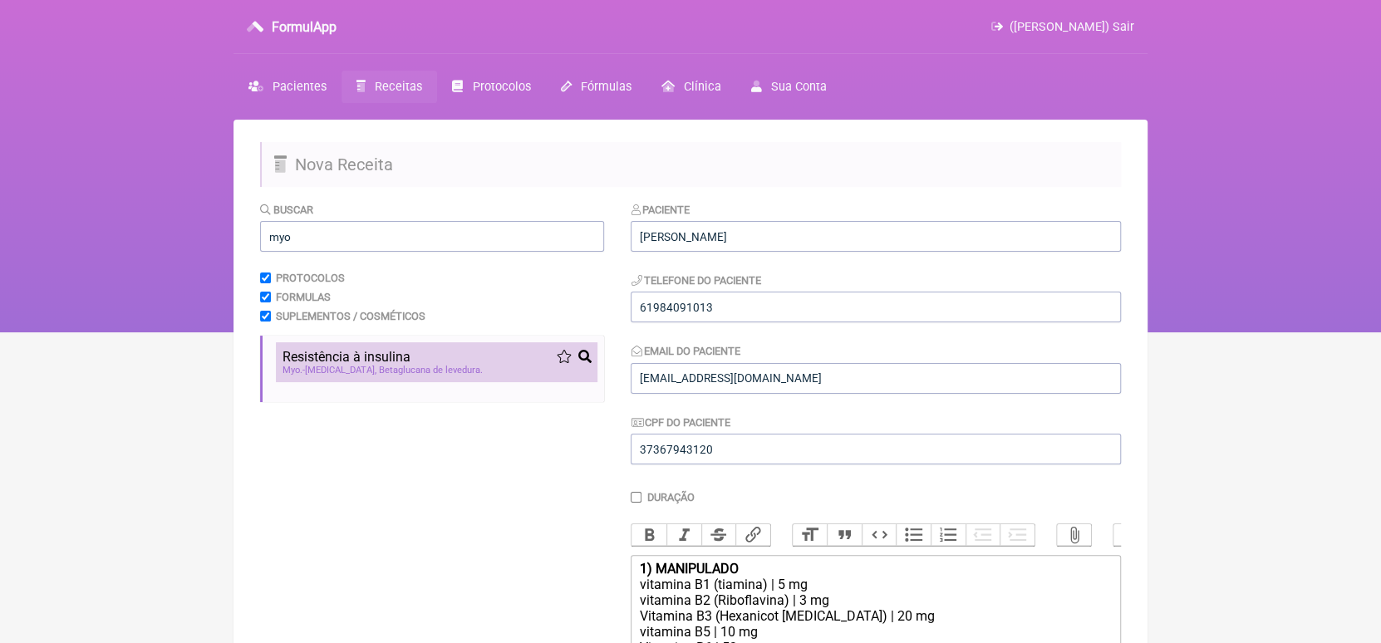
click at [377, 357] on span "Resistência à insulina" at bounding box center [347, 357] width 128 height 16
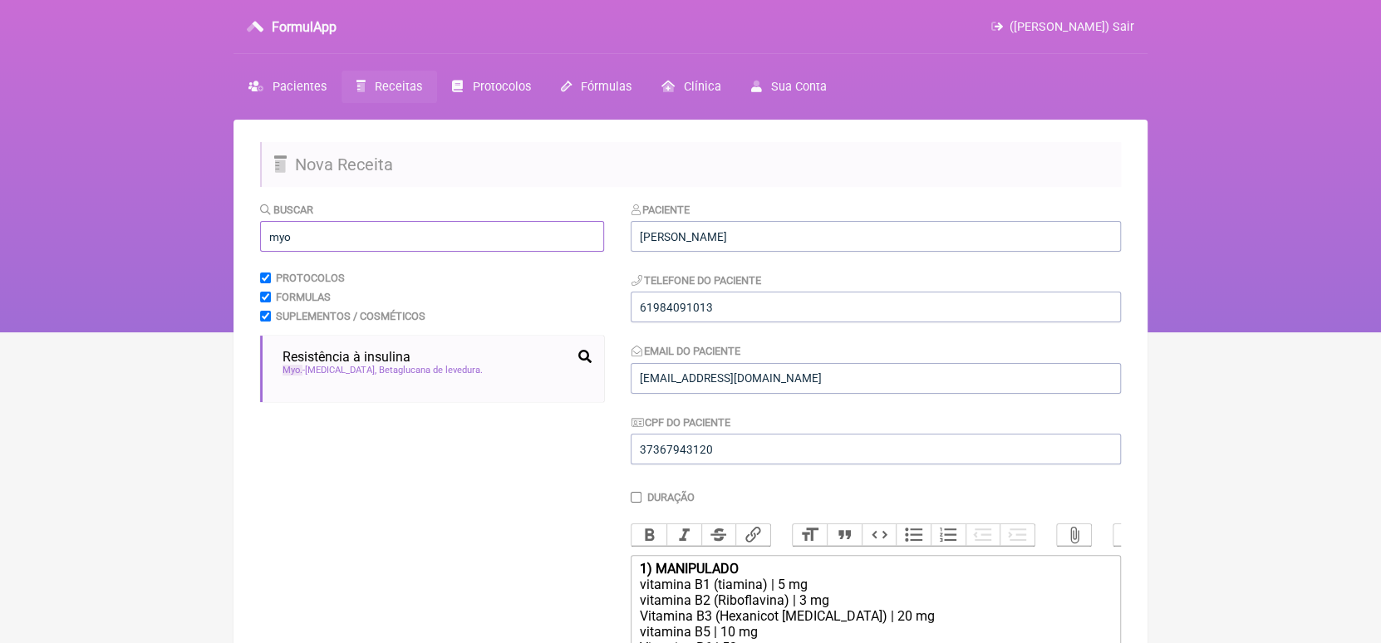
click at [362, 234] on input "myo" at bounding box center [432, 236] width 344 height 31
type input "m"
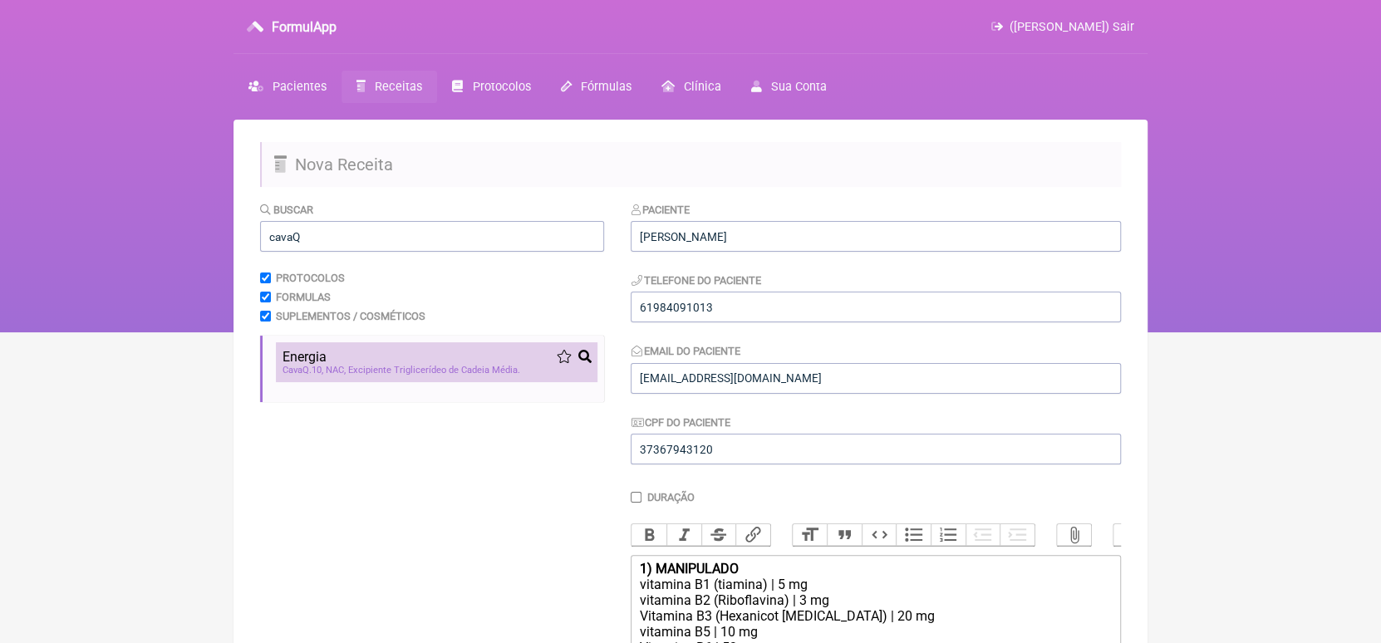
click at [358, 364] on div "Energia" at bounding box center [437, 357] width 308 height 16
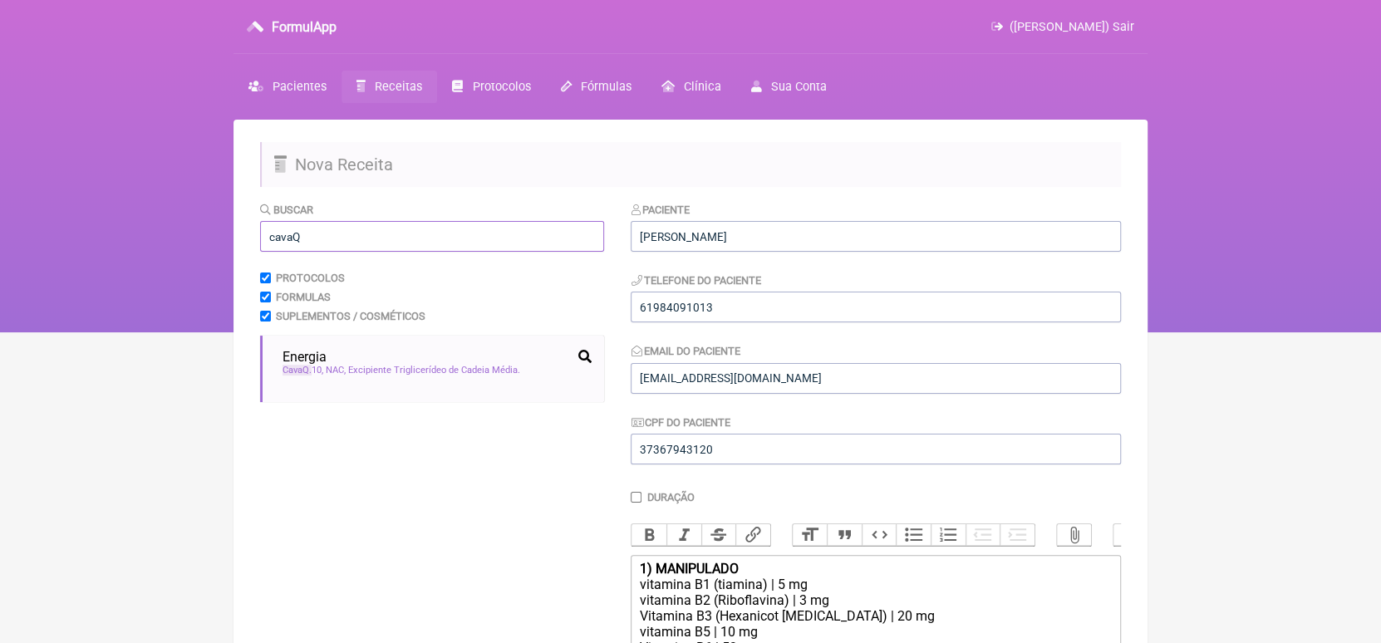
click at [353, 233] on input "cavaQ" at bounding box center [432, 236] width 344 height 31
type input "c"
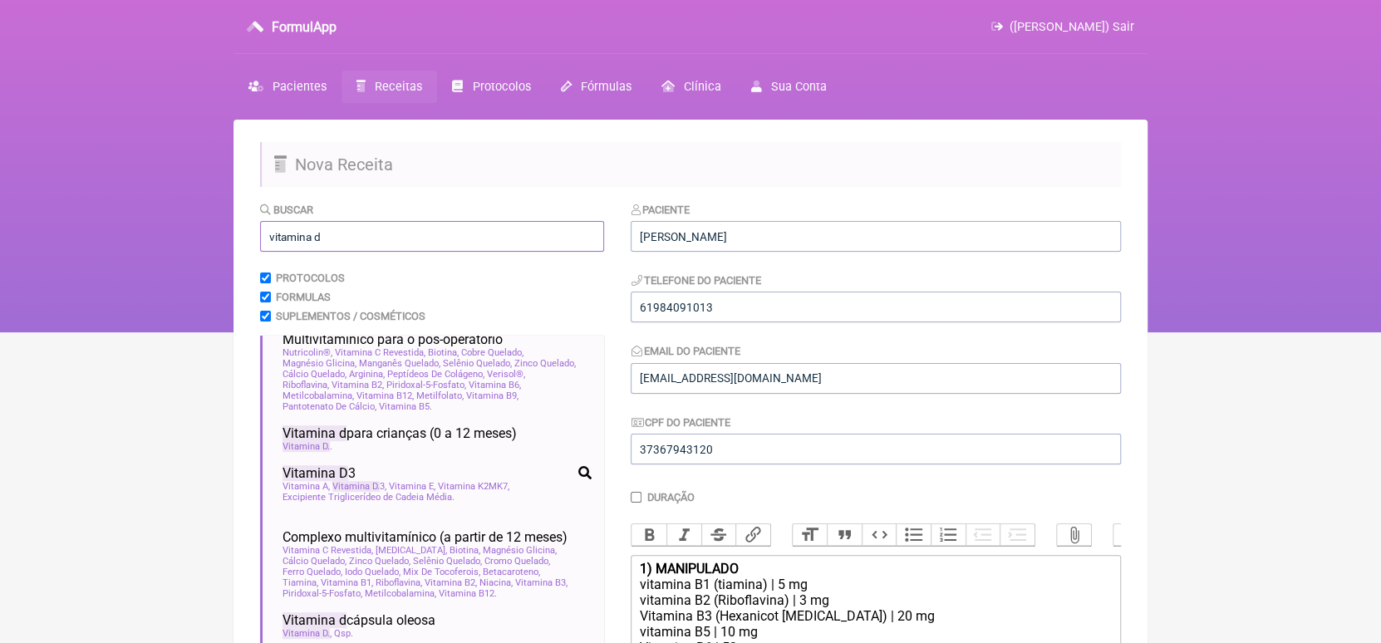
scroll to position [615, 0]
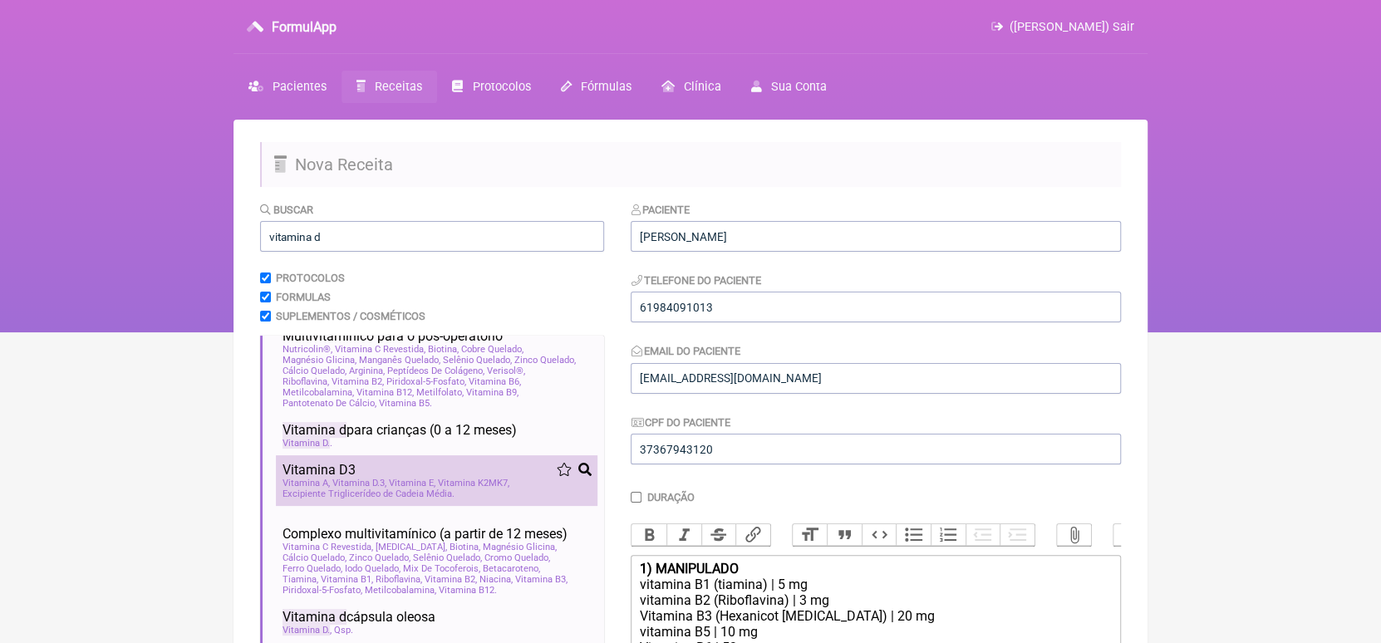
click at [367, 486] on span "Vitamina D" at bounding box center [355, 483] width 47 height 11
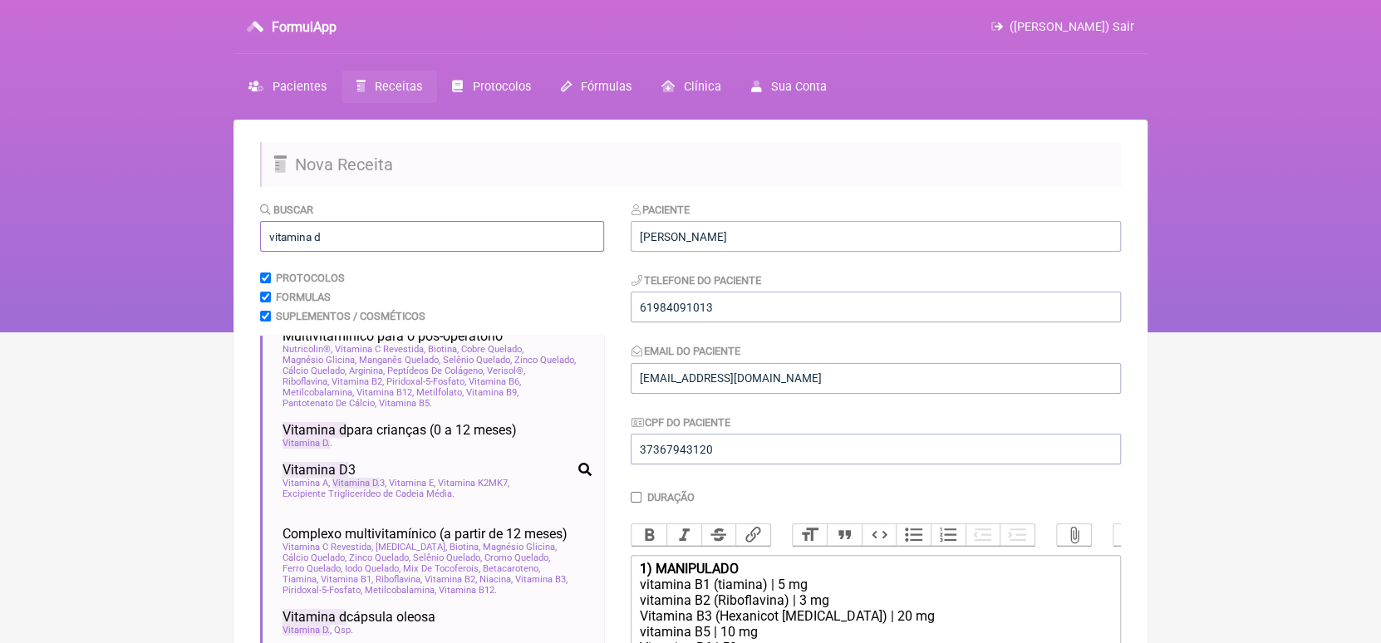
click at [379, 234] on input "vitamina d" at bounding box center [432, 236] width 344 height 31
type input "v"
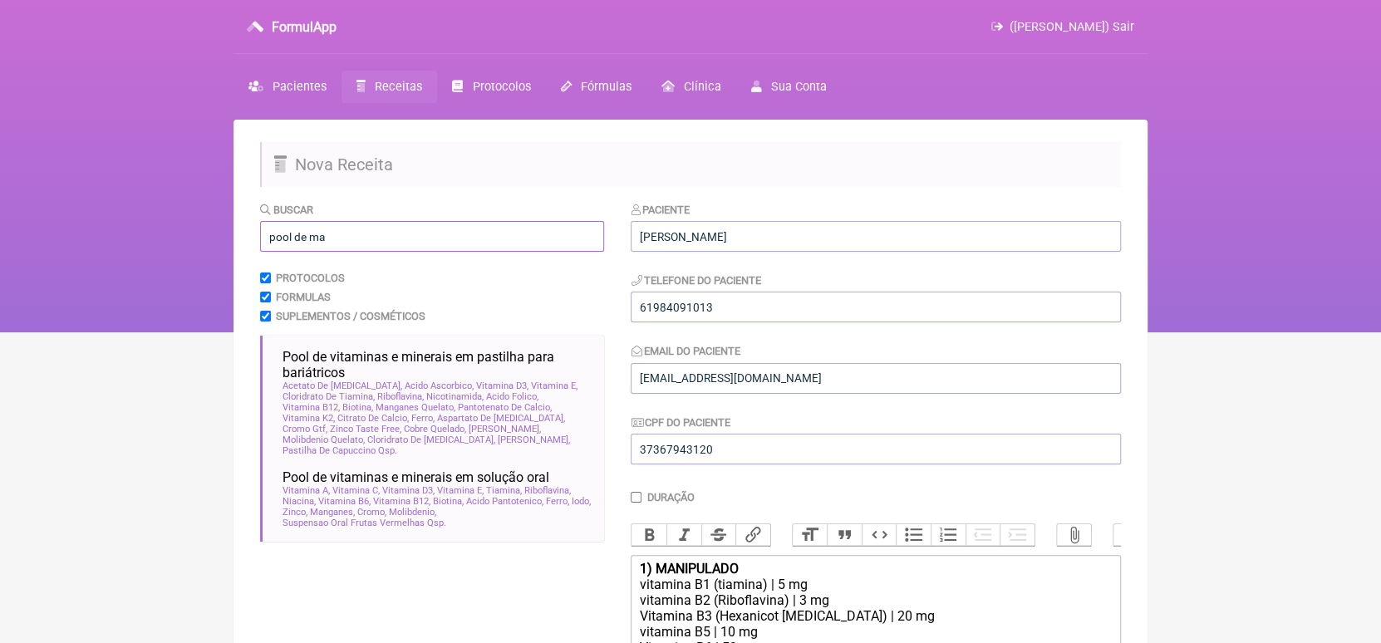
scroll to position [0, 0]
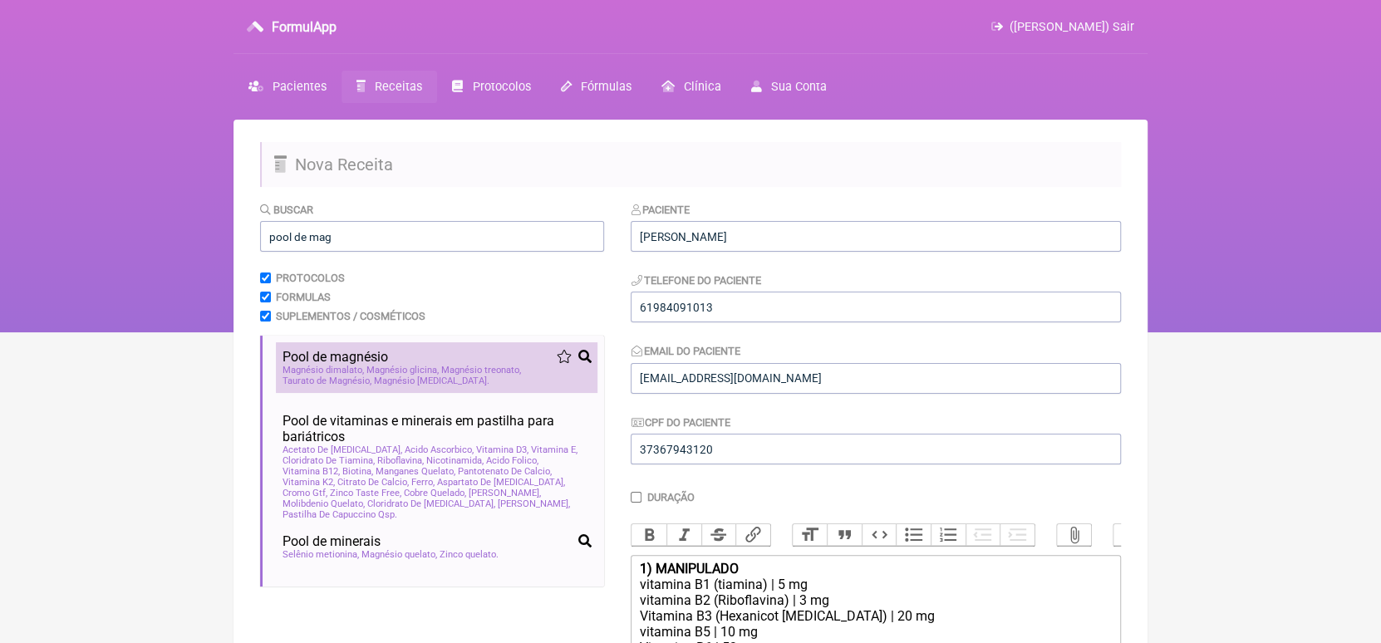
click at [392, 380] on span "Magnésio [MEDICAL_DATA]" at bounding box center [432, 381] width 116 height 11
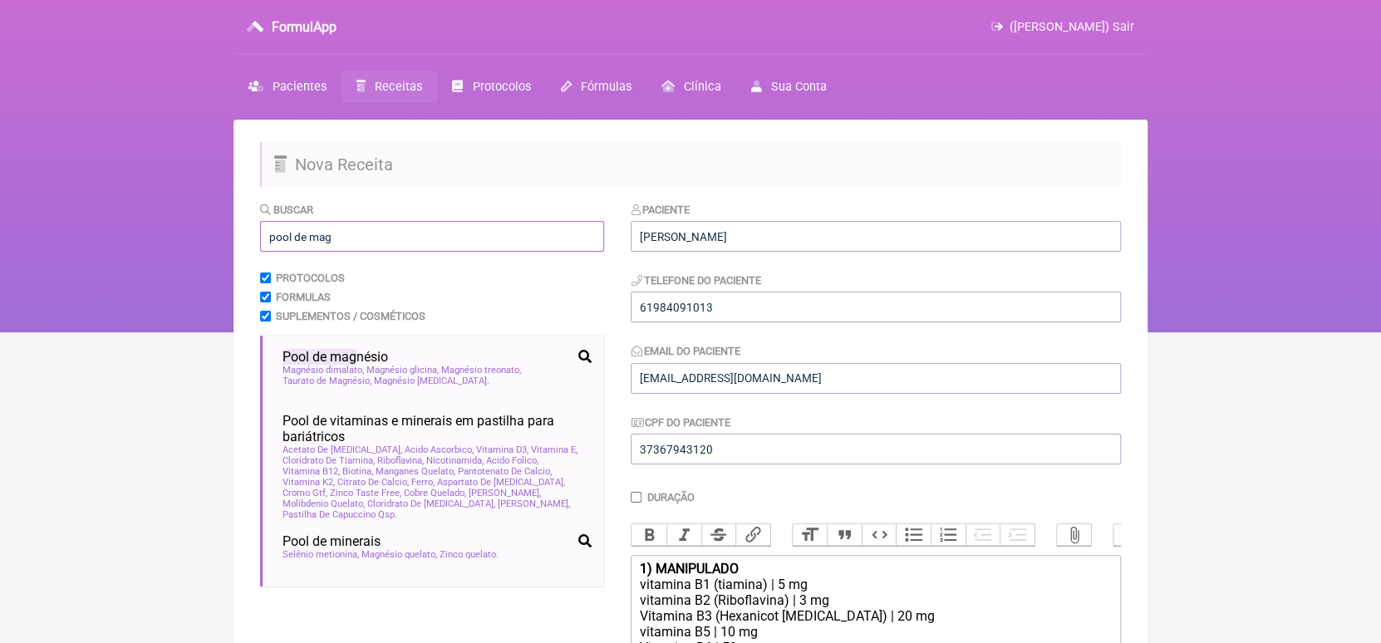
click at [380, 241] on input "pool de mag" at bounding box center [432, 236] width 344 height 31
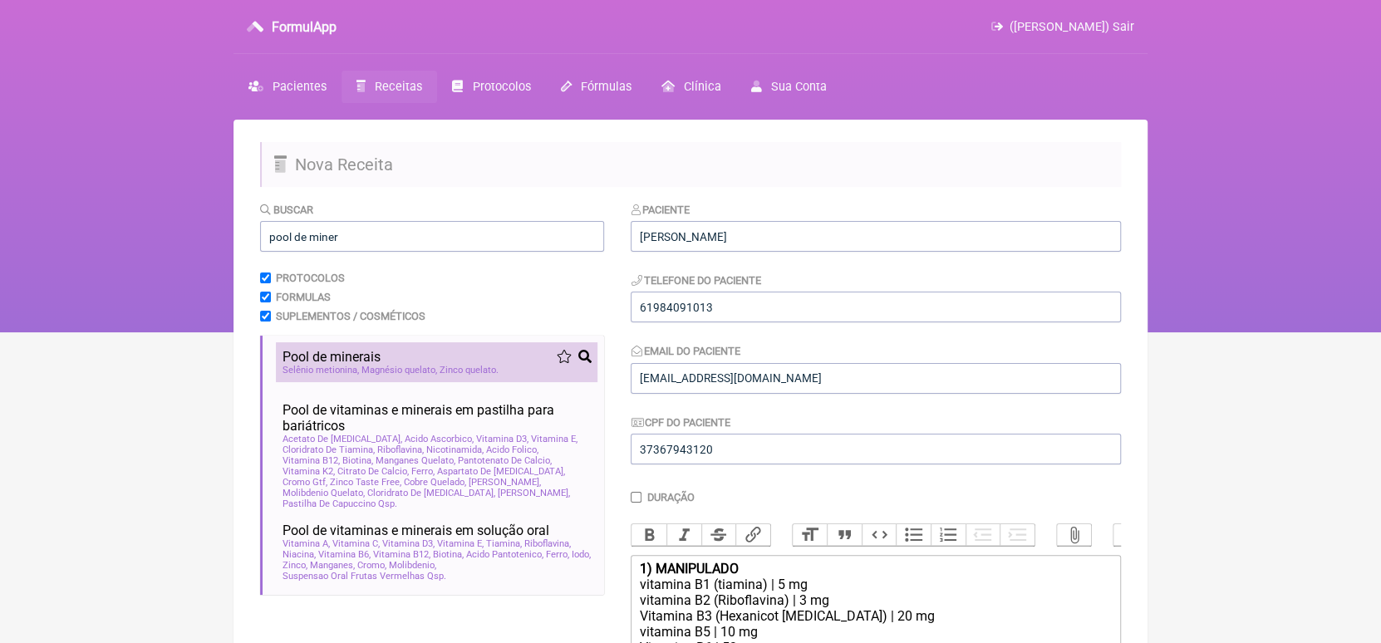
click at [401, 373] on span "Magnésio quelato" at bounding box center [400, 370] width 76 height 11
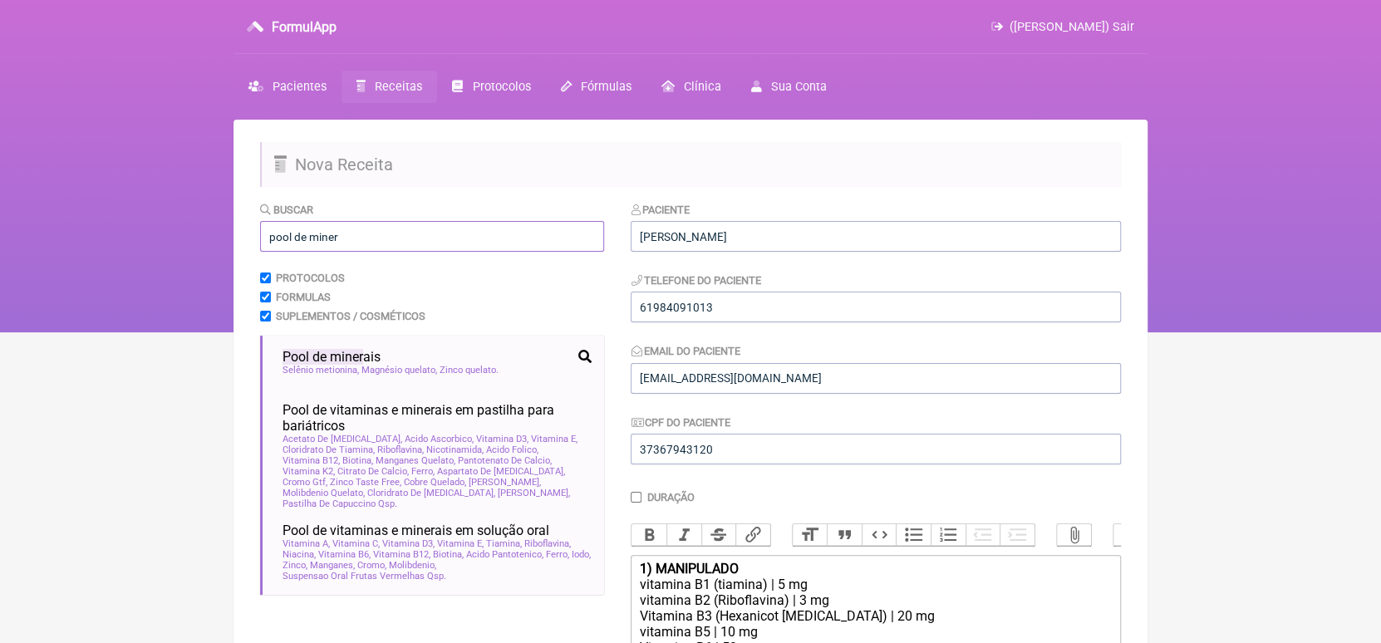
click at [514, 241] on input "pool de miner" at bounding box center [432, 236] width 344 height 31
type input "p"
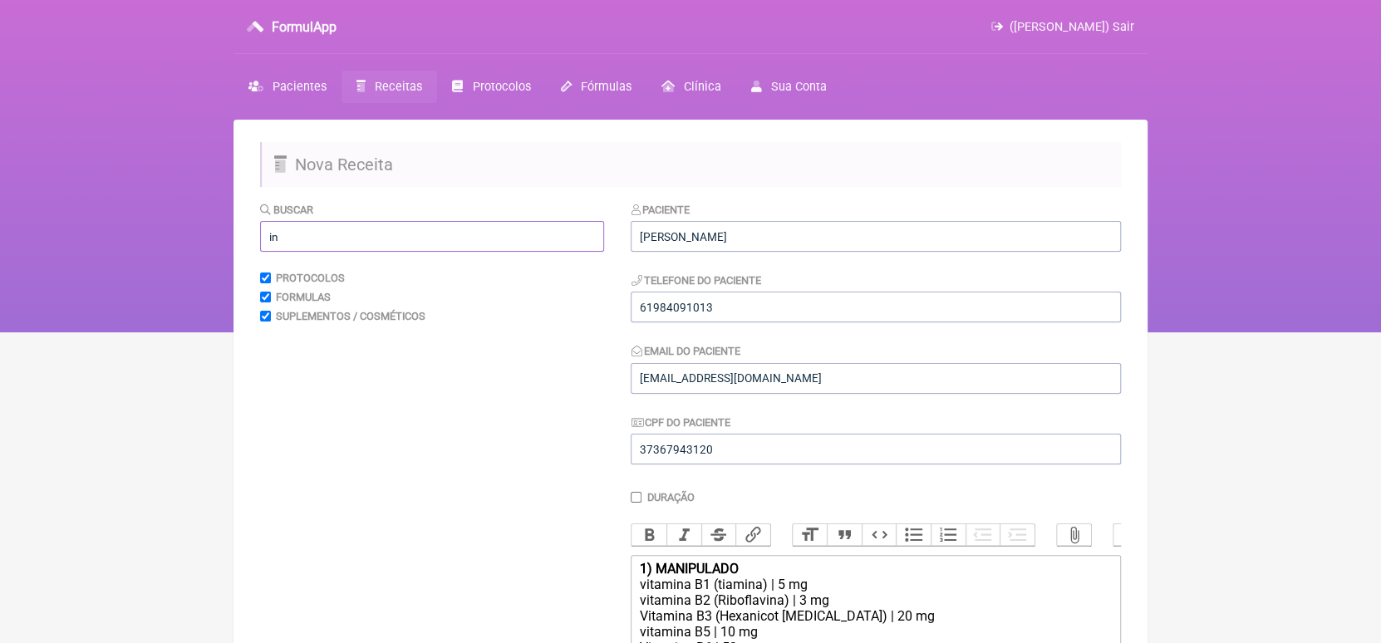
type input "i"
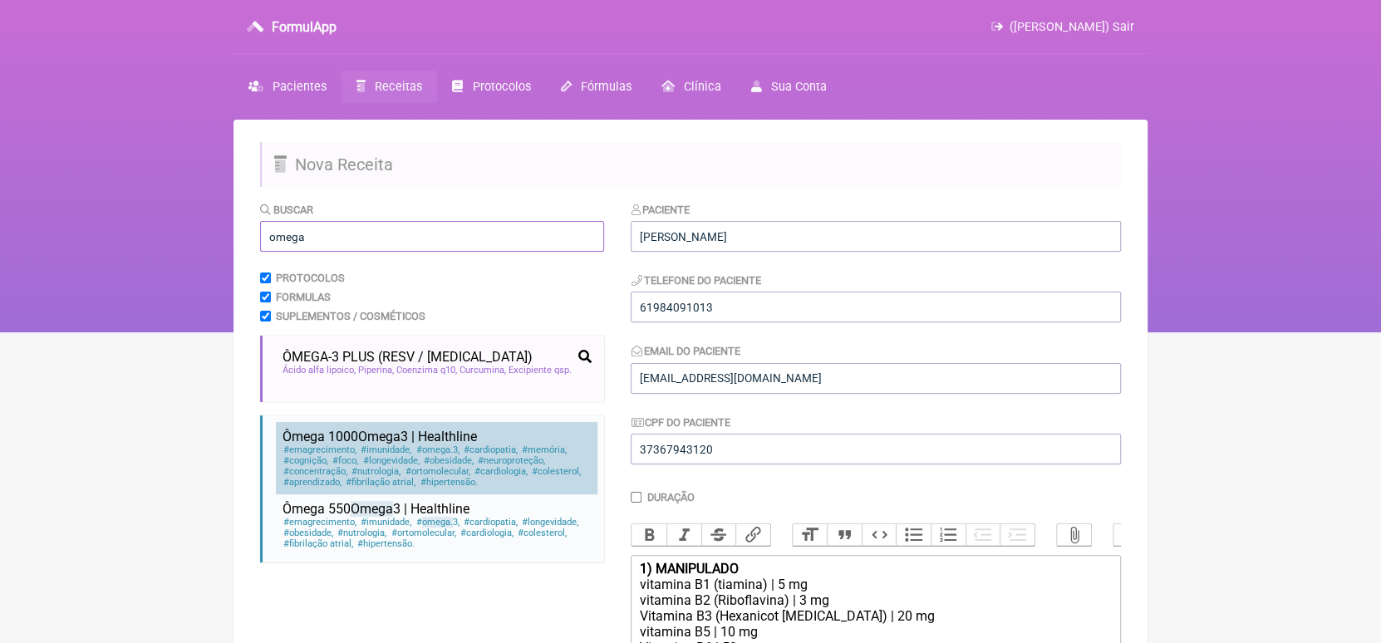
type input "omega"
click at [395, 458] on span "longevidade" at bounding box center [391, 460] width 58 height 11
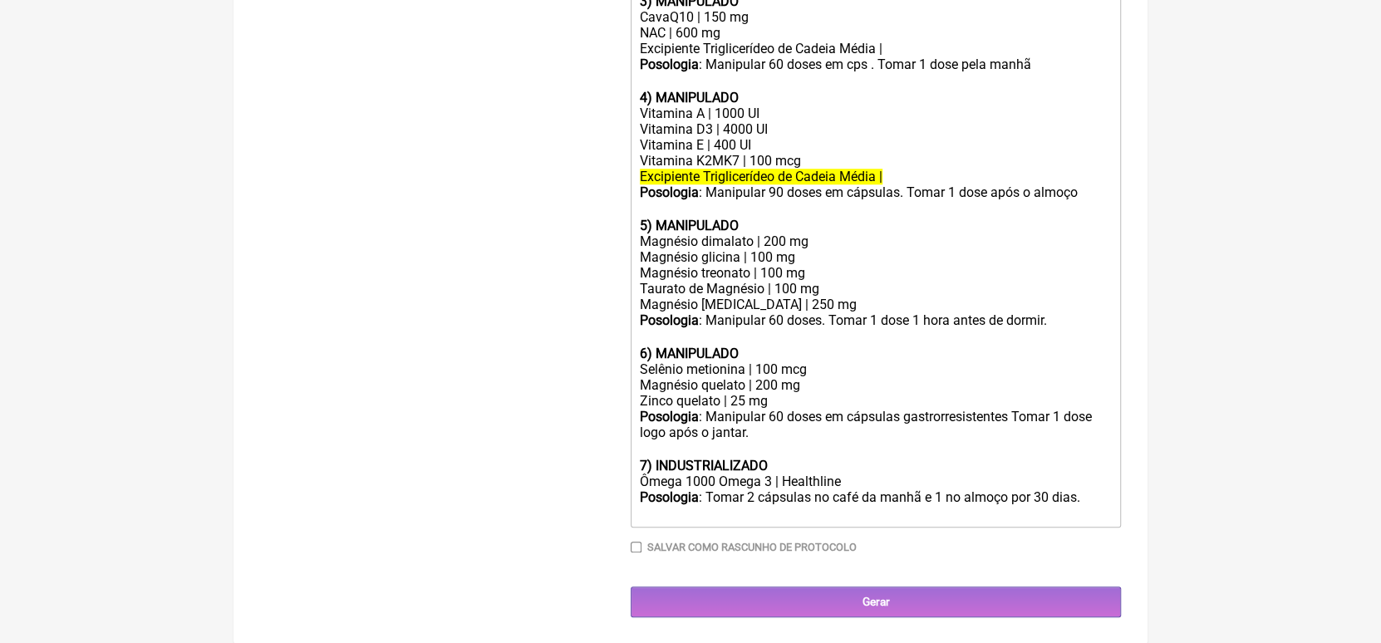
scroll to position [826, 0]
click at [637, 403] on trix-editor "1) MANIPULADO vitamina B1 (tiamina) | 5 mg vitamina B2 (Riboflavina) | 3 mg Vit…" at bounding box center [876, 129] width 490 height 796
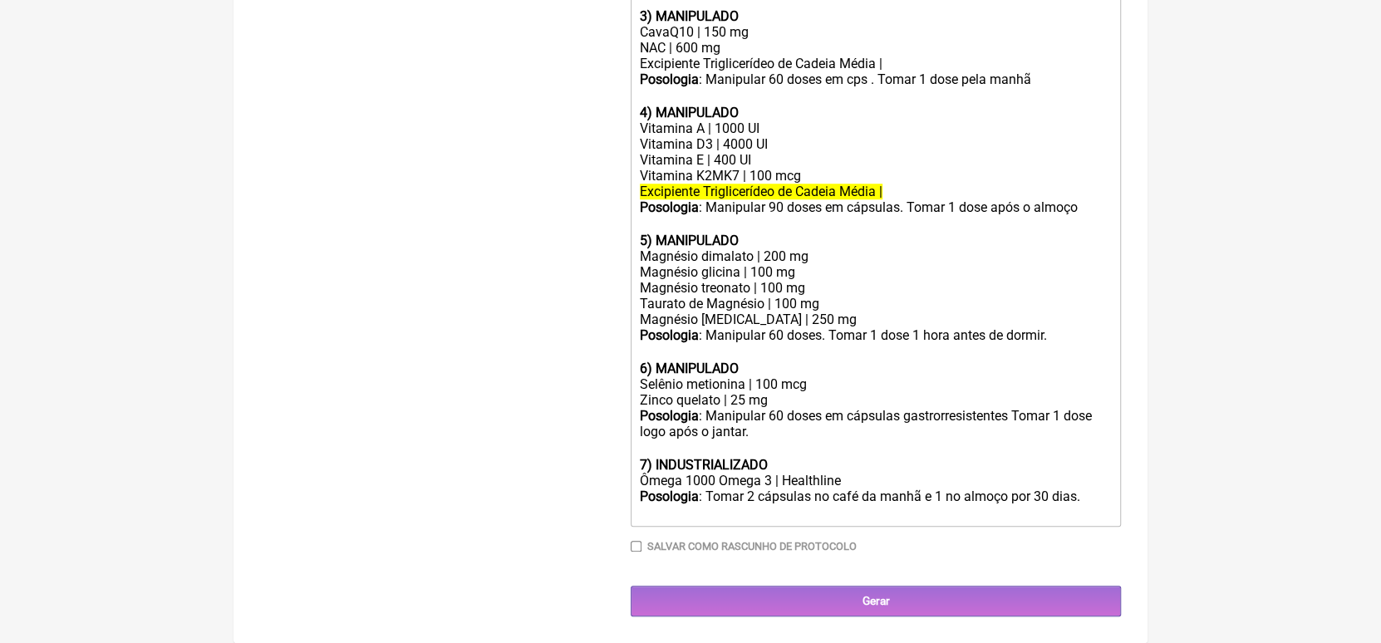
click at [776, 408] on div "Zinco quelato | 25 mg" at bounding box center [876, 400] width 472 height 16
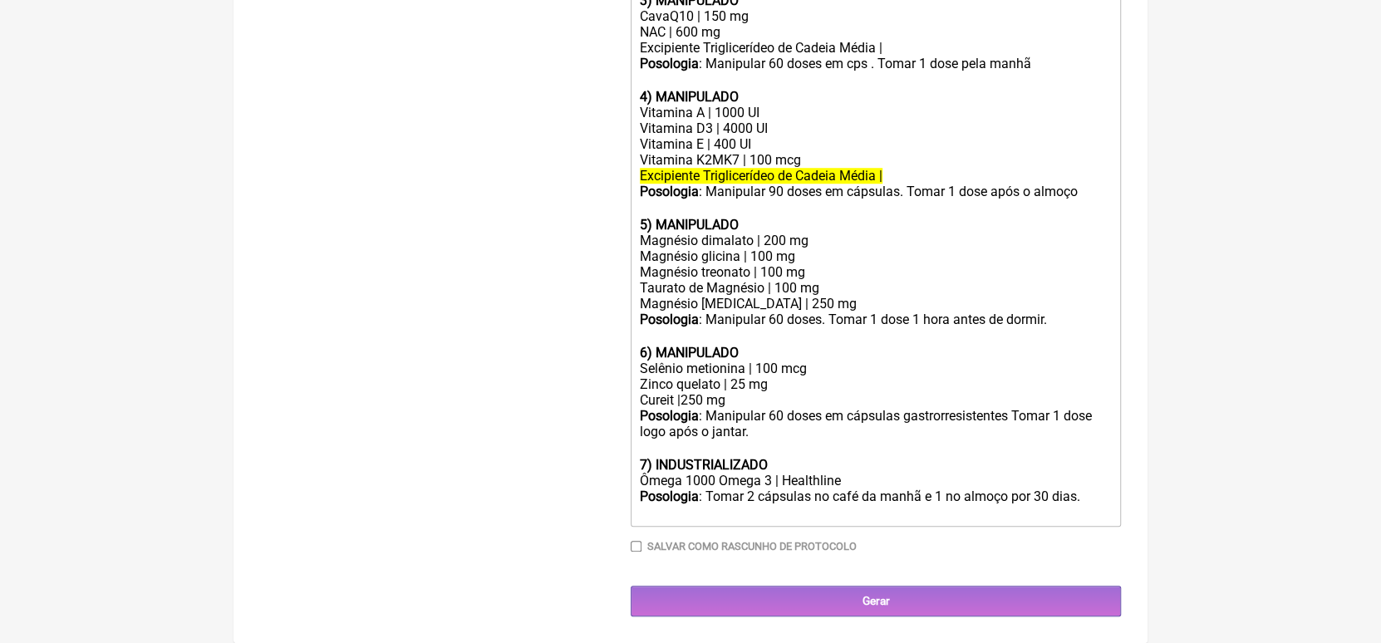
click at [655, 233] on strong "5) MANIPULADO" at bounding box center [689, 225] width 99 height 16
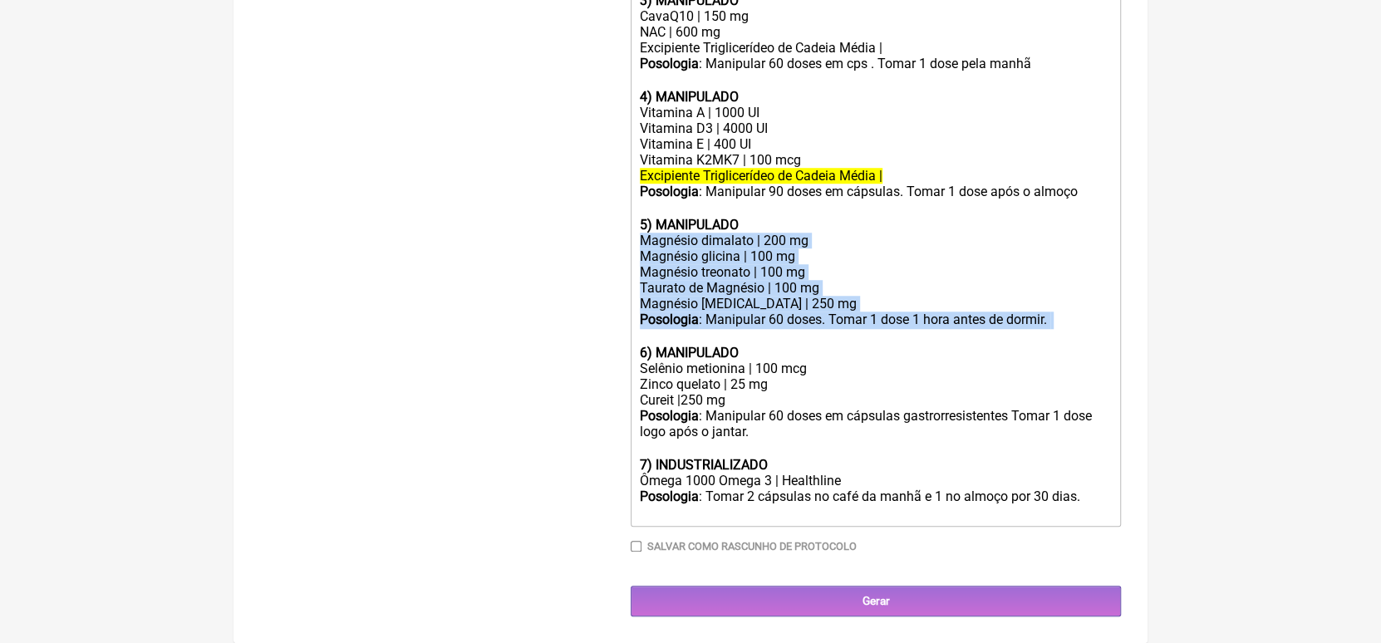
drag, startPoint x: 638, startPoint y: 258, endPoint x: 1042, endPoint y: 351, distance: 414.5
click at [1042, 351] on trix-editor "1) MANIPULADO vitamina B1 (tiamina) | 5 mg vitamina B2 (Riboflavina) | 3 mg Vit…" at bounding box center [876, 129] width 490 height 796
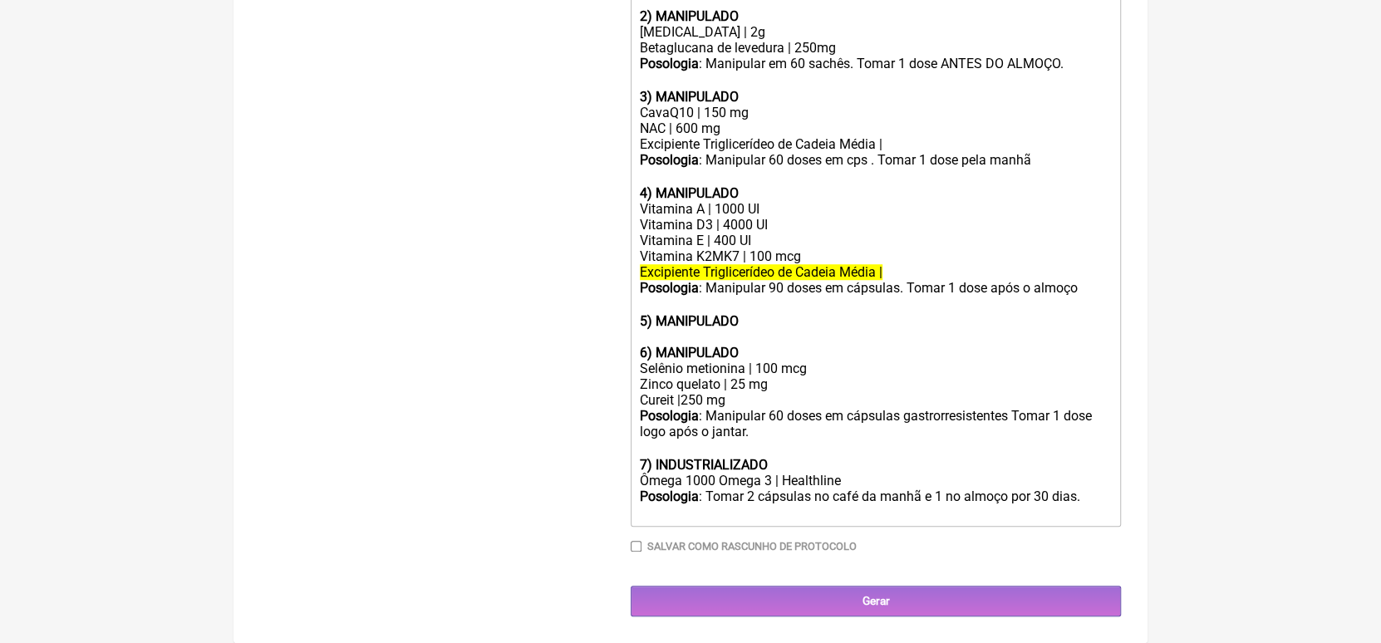
scroll to position [752, 0]
click at [637, 367] on trix-editor "1) MANIPULADO vitamina B1 (tiamina) | 5 mg vitamina B2 (Riboflavina) | 3 mg Vit…" at bounding box center [876, 177] width 490 height 700
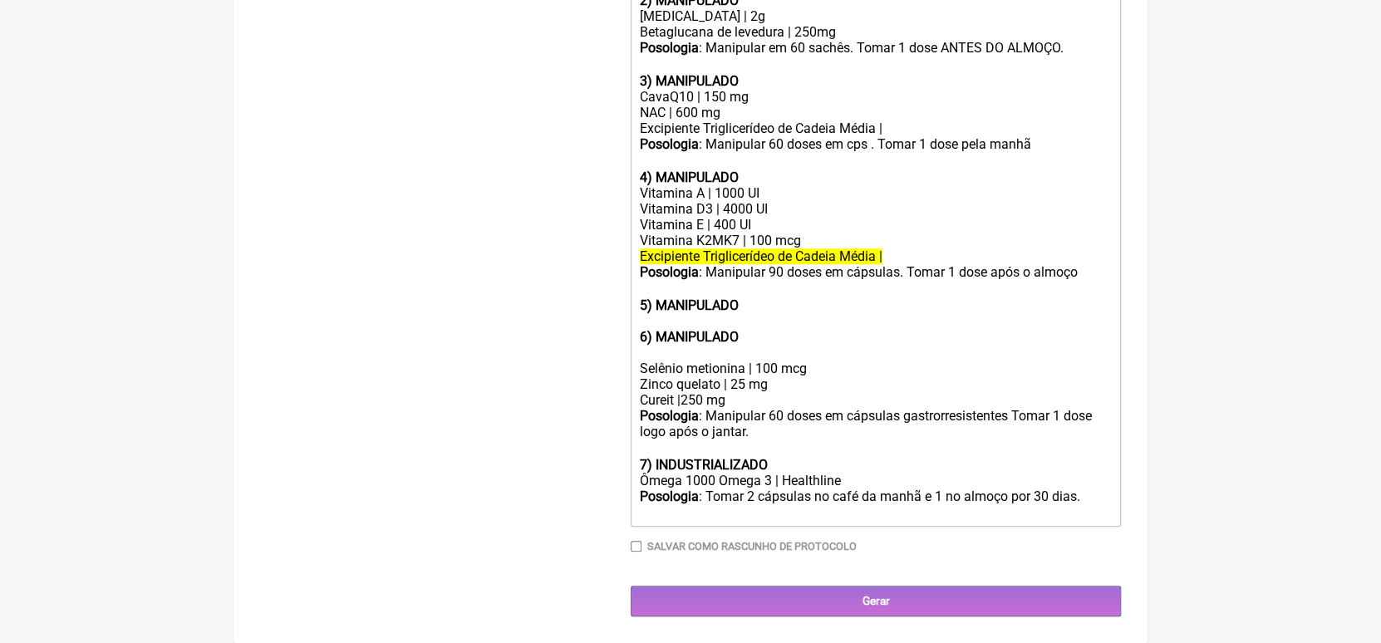
scroll to position [785, 0]
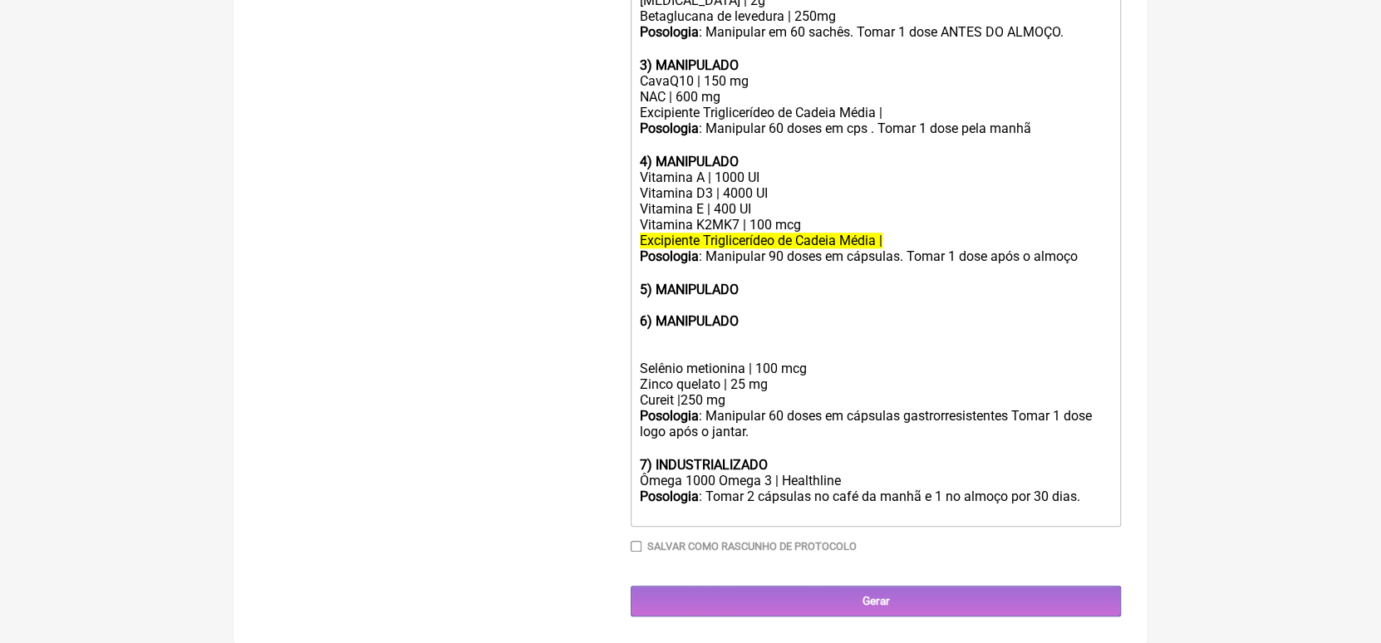
paste trix-editor "Magnésio dimalato | 200 mg</div><div>Magnésio glicina | 100 mg</div><div>Magnés…"
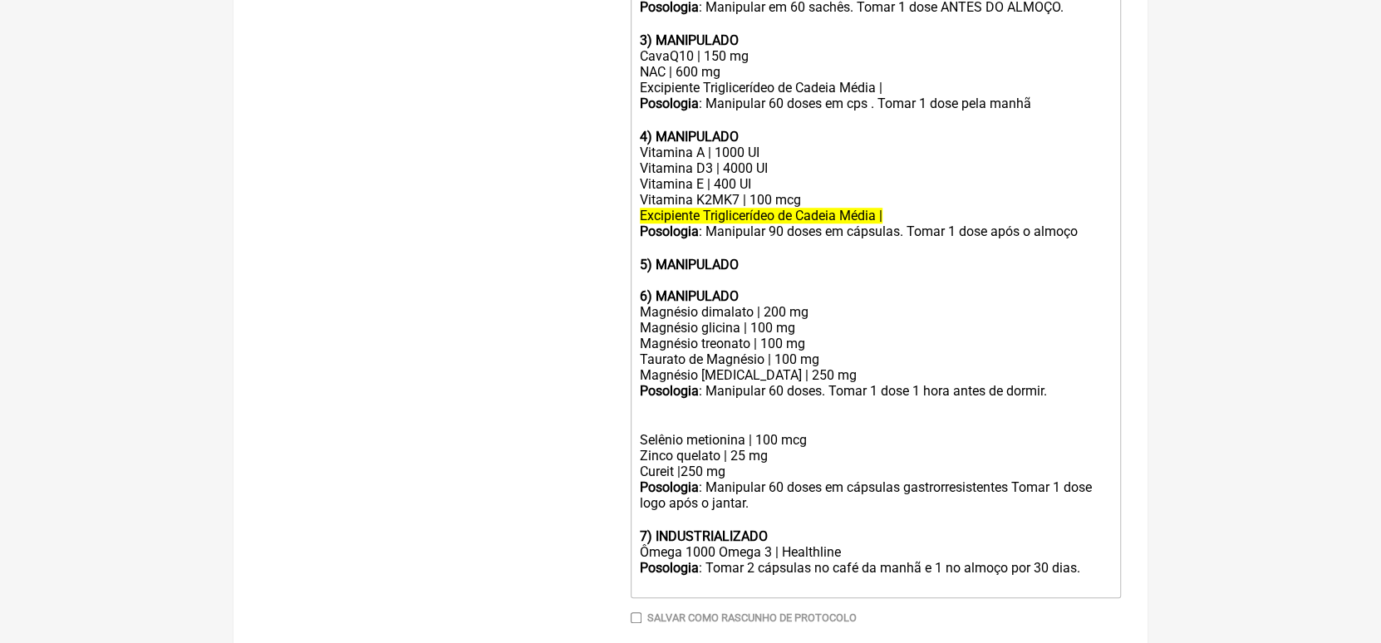
scroll to position [826, 0]
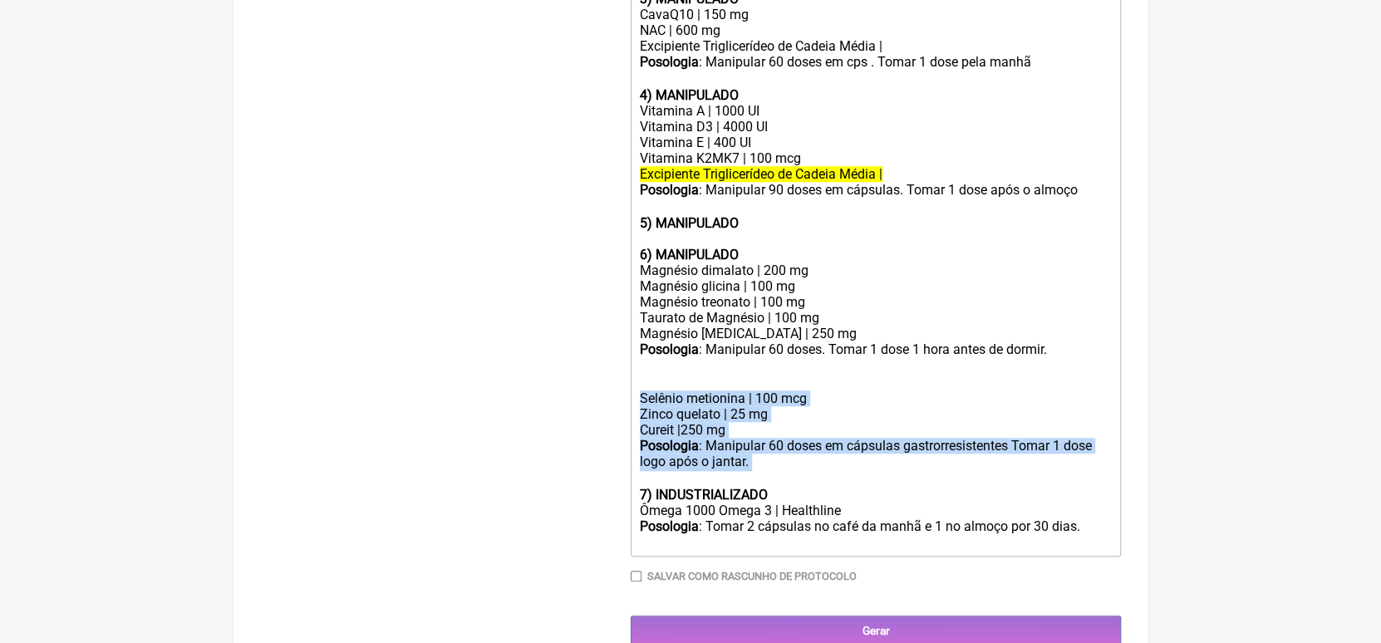
drag, startPoint x: 637, startPoint y: 423, endPoint x: 754, endPoint y: 481, distance: 130.1
click at [754, 481] on trix-editor "1) MANIPULADO vitamina B1 (tiamina) | 5 mg vitamina B2 (Riboflavina) | 3 mg Vit…" at bounding box center [876, 143] width 490 height 828
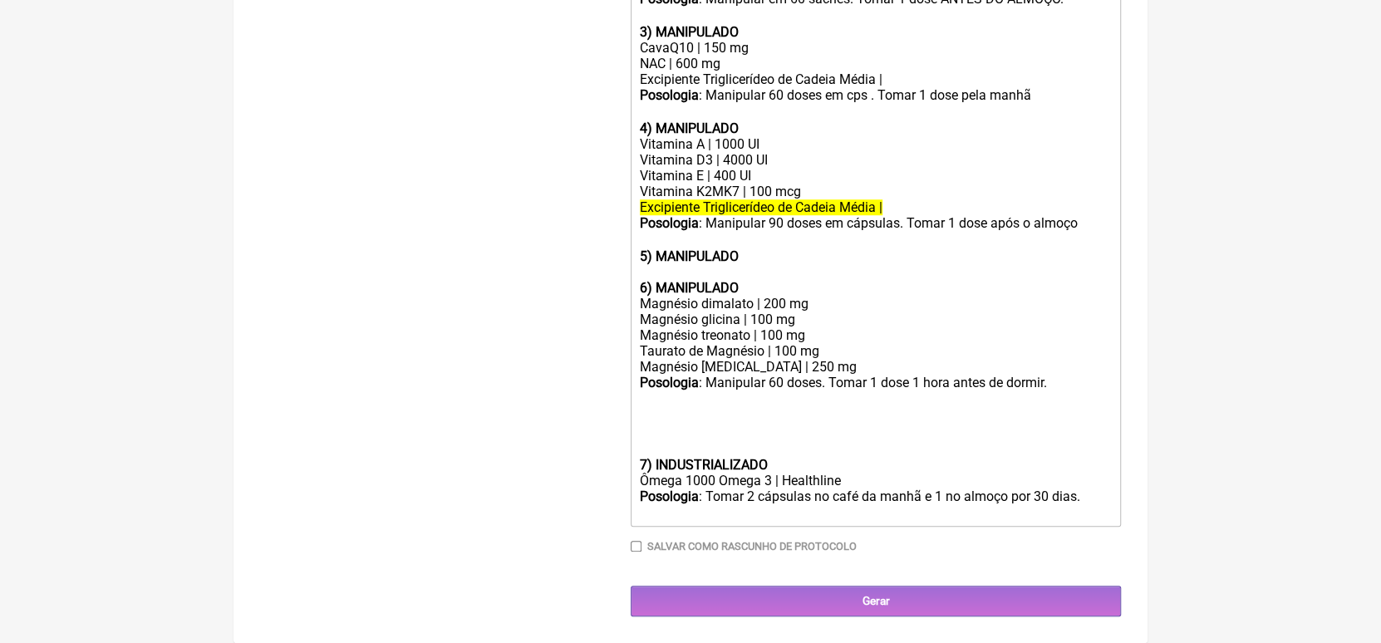
click at [706, 266] on div at bounding box center [876, 272] width 472 height 16
paste trix-editor "Selênio metionina | 100 mcg</div><div>Zinco quelato | 25 mg<br>Cureit |250 mg</…"
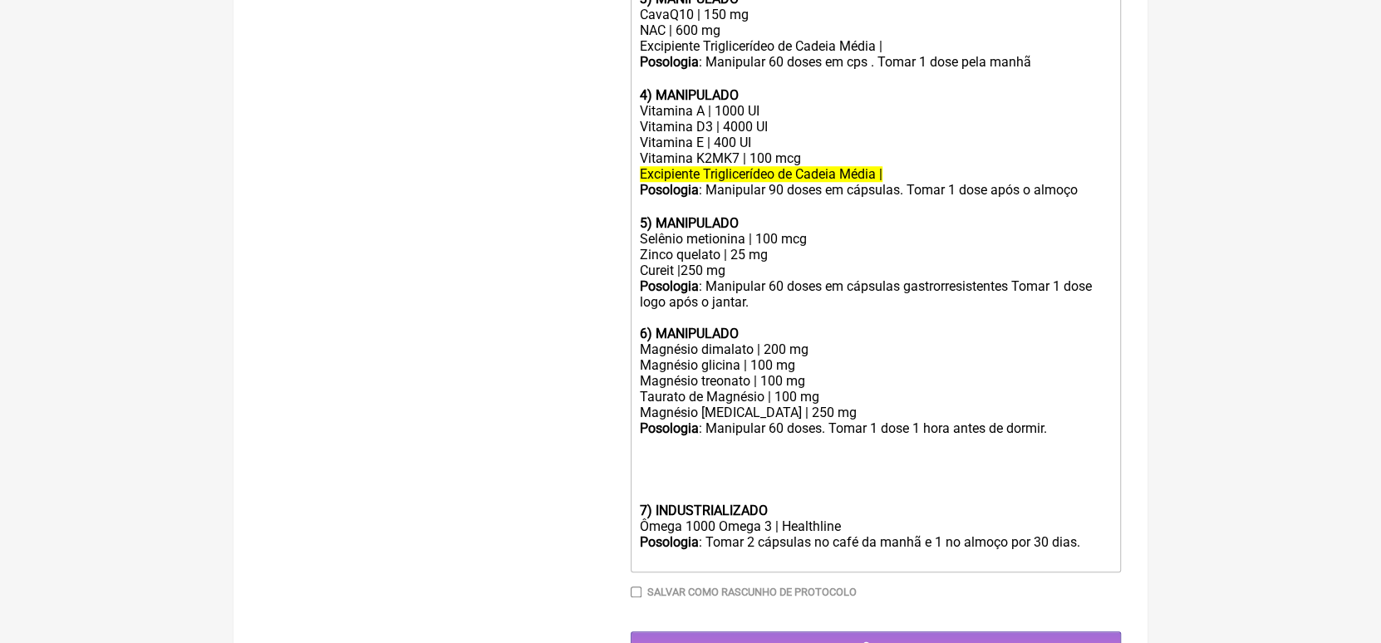
click at [653, 486] on div "ㅤ" at bounding box center [876, 470] width 472 height 65
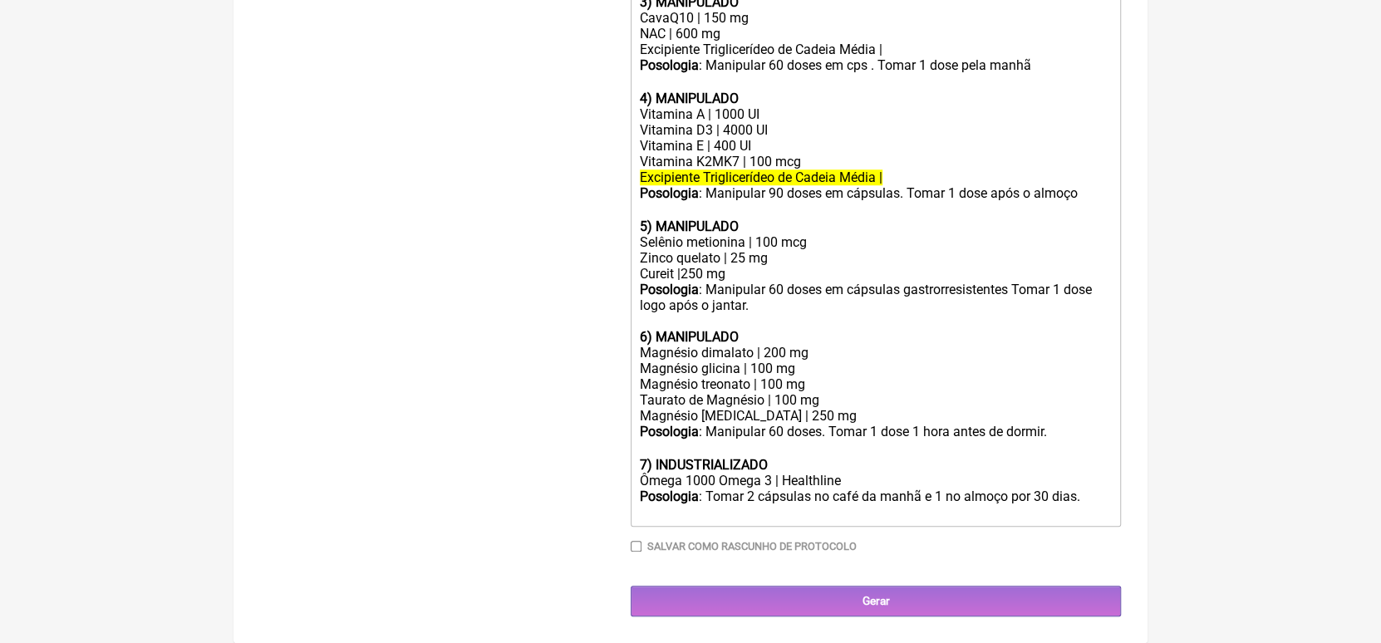
click at [682, 489] on div "Ômega 1000 Omega 3 | Healthline" at bounding box center [876, 481] width 472 height 16
click at [814, 514] on div "Posologia : Tomar 2 cápsulas no café da manhã e 1 no almoço por 30 dias." at bounding box center [876, 505] width 472 height 32
type trix-editor "<lor><ipsumd>3) SITAMETCON</adipis></eli><sed>doeiusmo T5 (incidid) | 0 ut</lab…"
click at [637, 421] on trix-editor "1) MANIPULADO vitamina B1 (tiamina) | 5 mg vitamina B2 (Riboflavina) | 3 mg Vit…" at bounding box center [876, 129] width 490 height 795
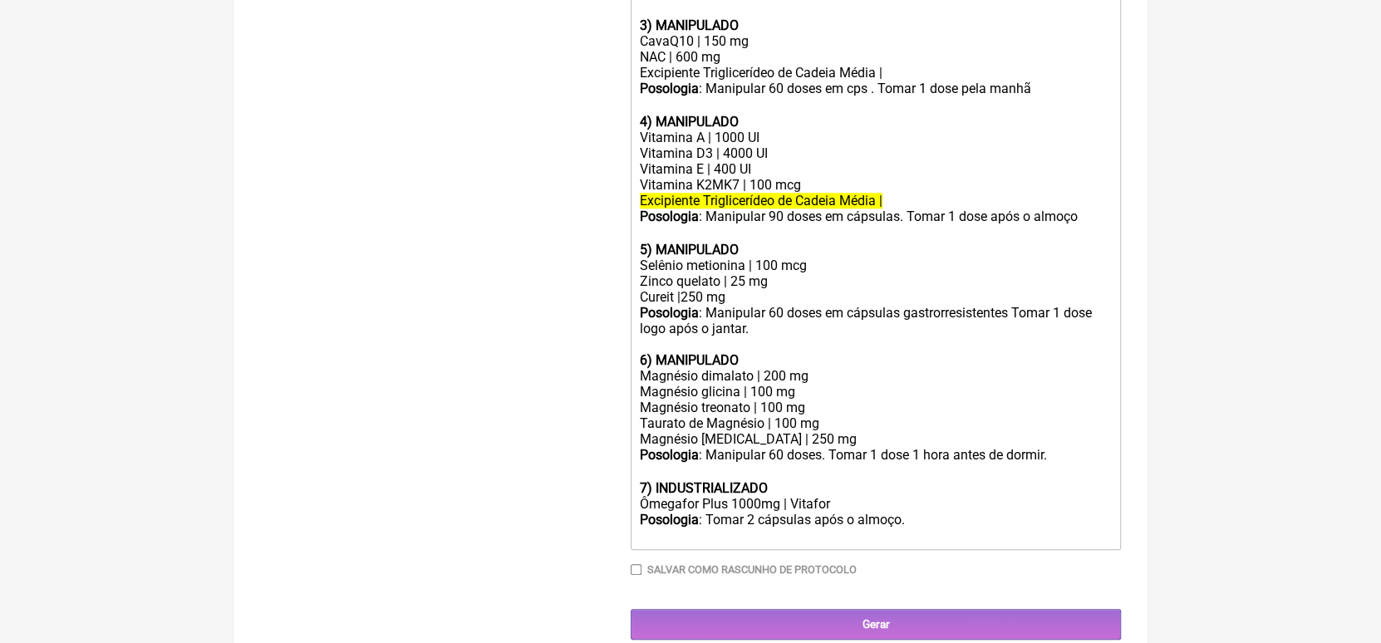
scroll to position [849, 0]
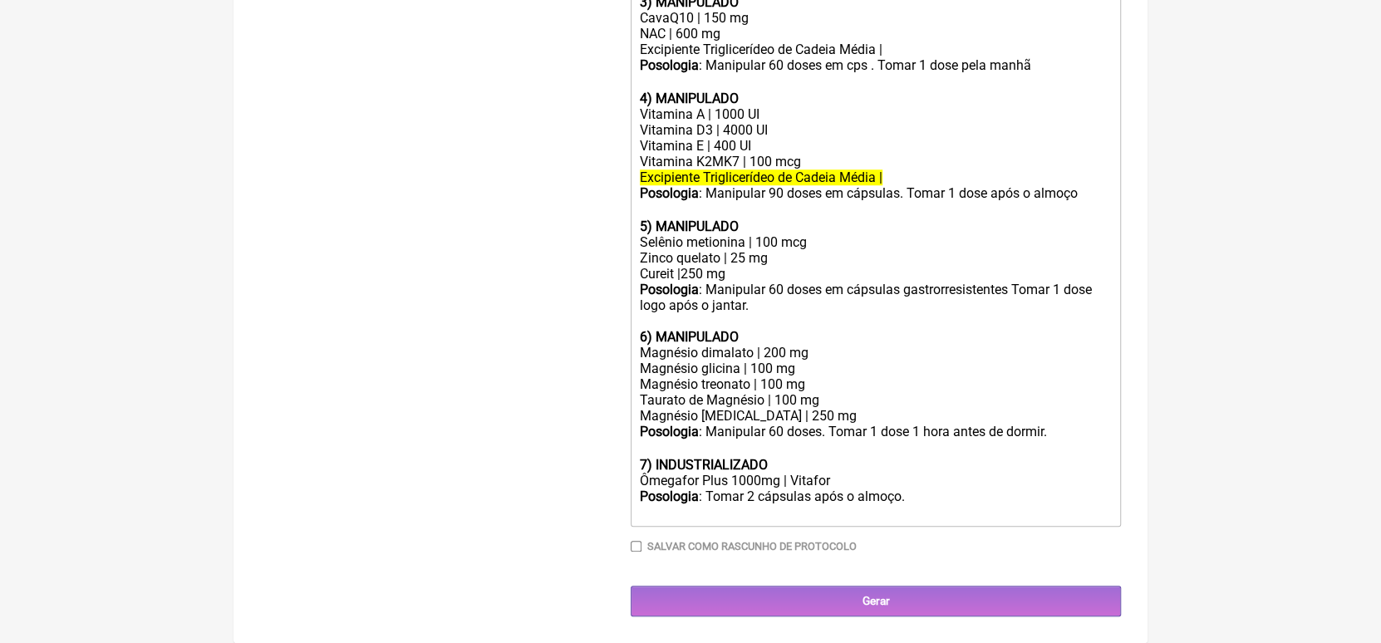
click at [639, 543] on input "Salvar como rascunho de Protocolo" at bounding box center [636, 546] width 11 height 11
checkbox input "true"
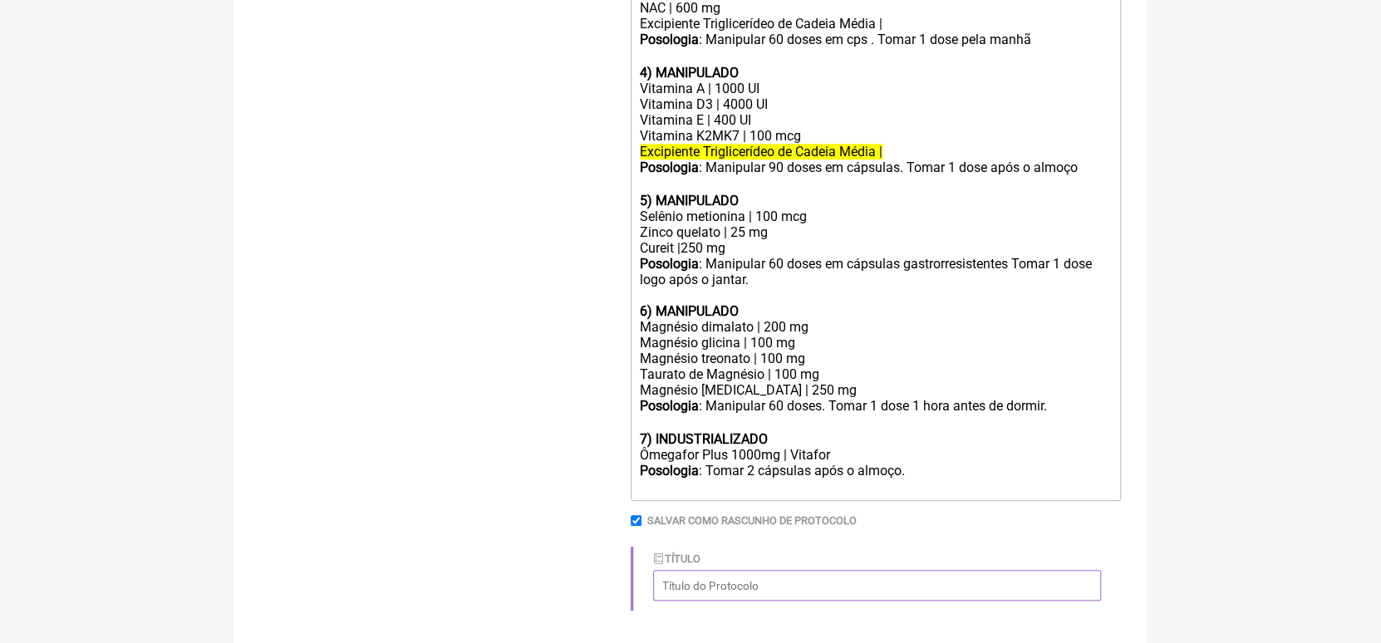
click at [745, 601] on input "Título" at bounding box center [877, 585] width 448 height 31
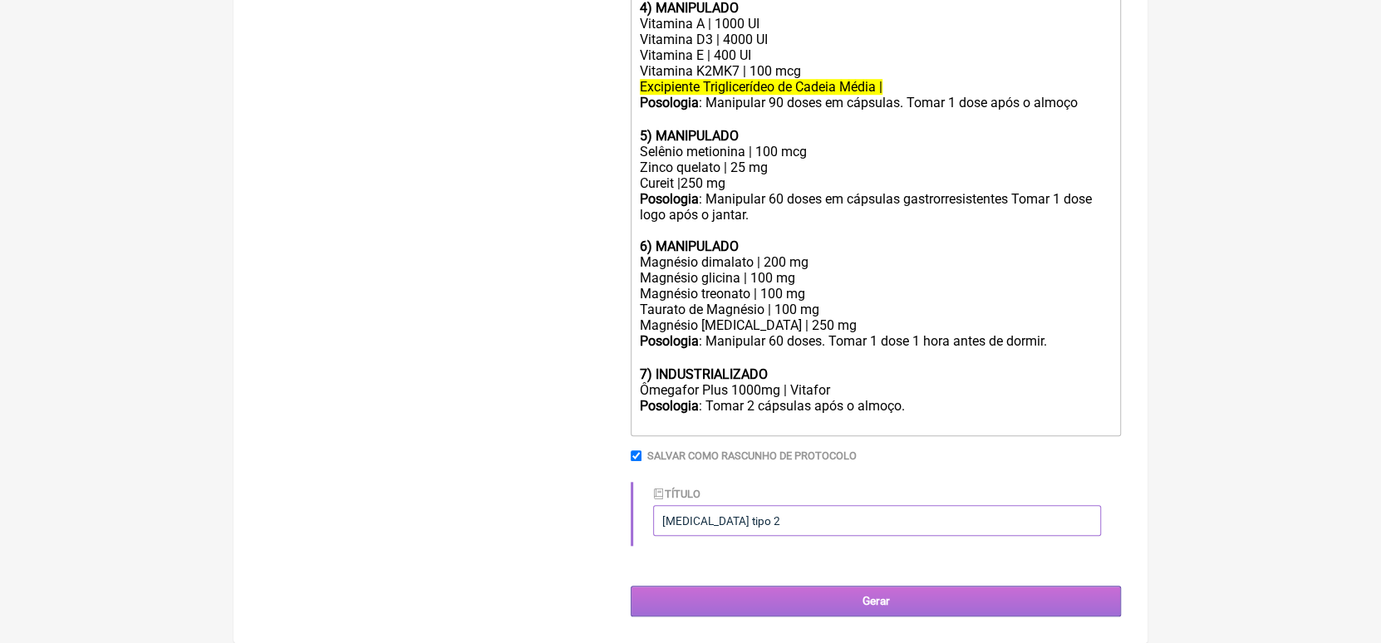
type input "[MEDICAL_DATA] tipo 2"
click at [879, 603] on input "Gerar" at bounding box center [876, 601] width 490 height 31
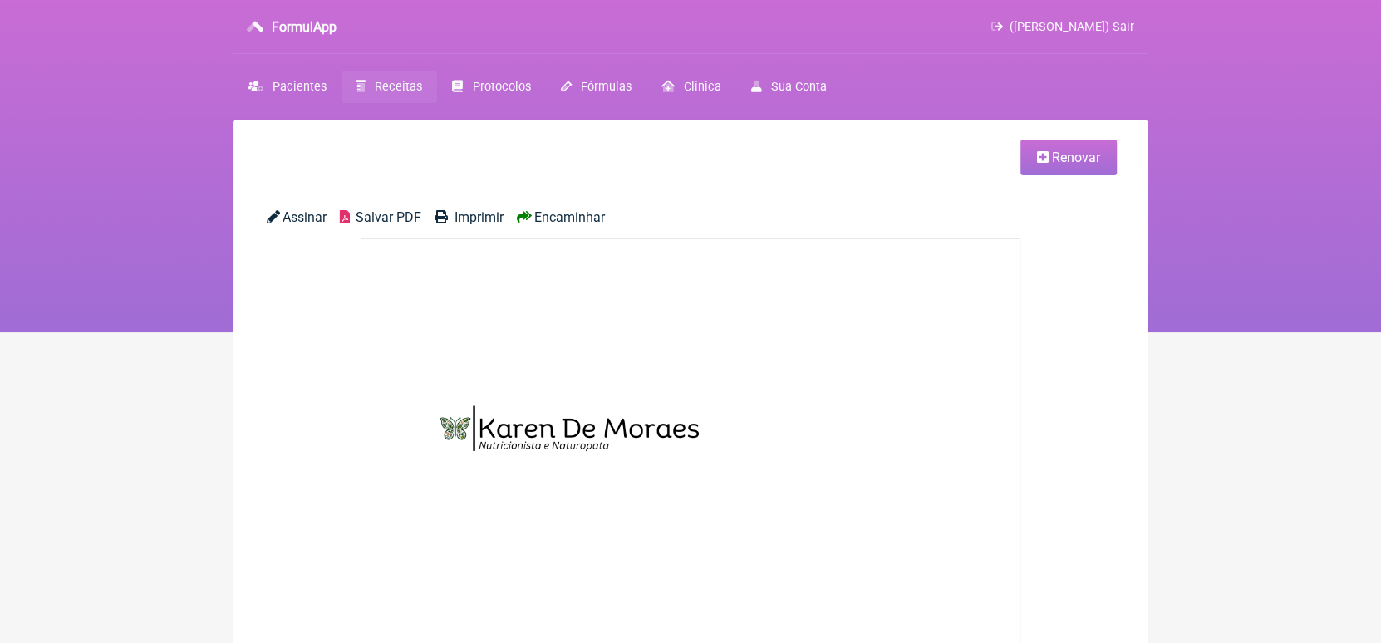
click at [387, 213] on span "Salvar PDF" at bounding box center [389, 217] width 66 height 16
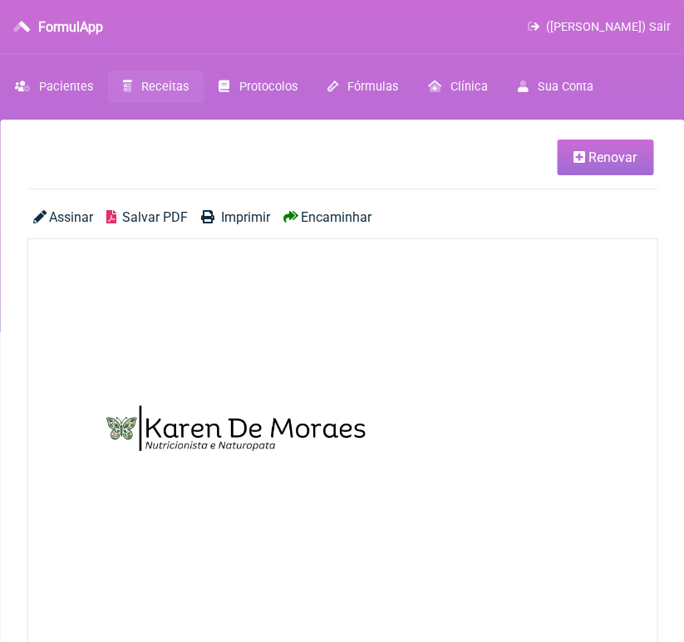
click at [152, 90] on span "Receitas" at bounding box center [164, 87] width 47 height 14
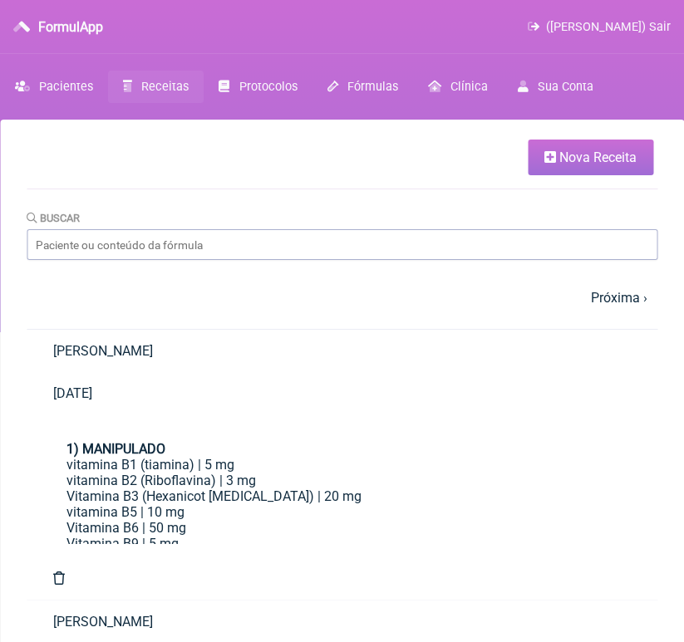
click at [125, 372] on link "[PERSON_NAME]" at bounding box center [342, 351] width 631 height 42
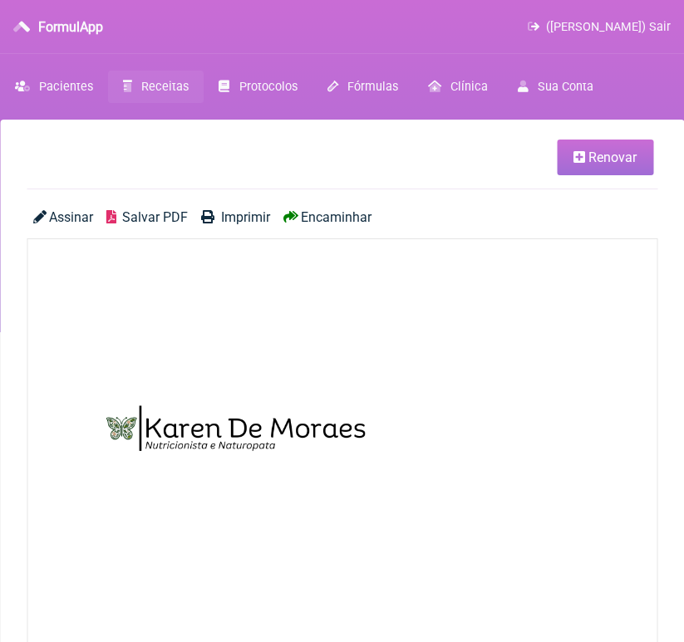
click at [188, 587] on img at bounding box center [235, 447] width 416 height 416
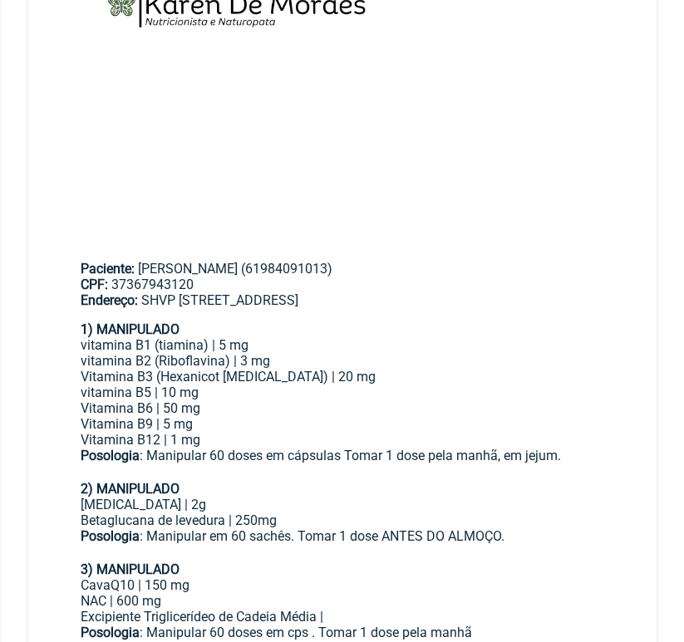
scroll to position [419, 0]
